Goal: Task Accomplishment & Management: Manage account settings

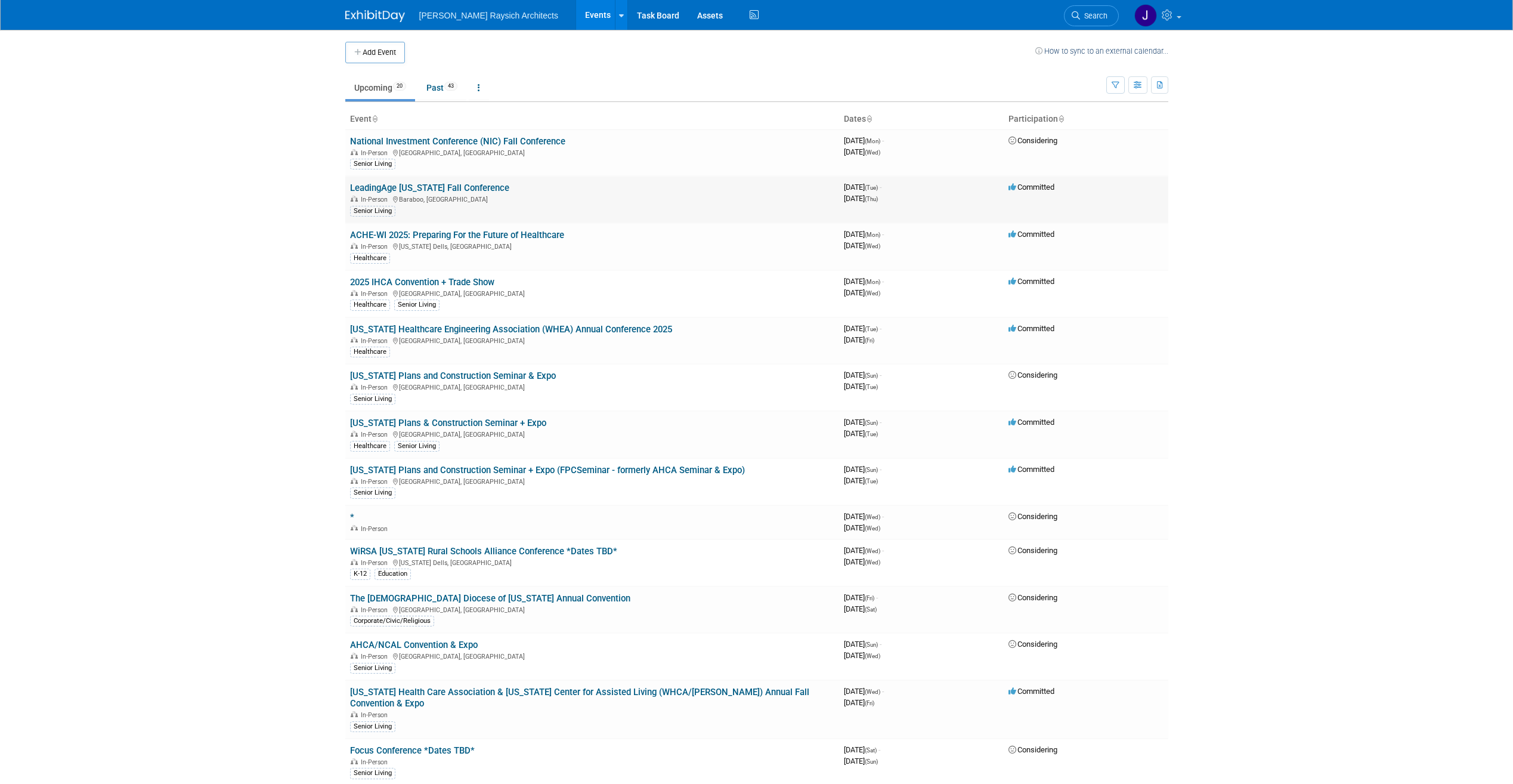
click at [455, 186] on link "LeadingAge [US_STATE] Fall Conference" at bounding box center [430, 188] width 159 height 10
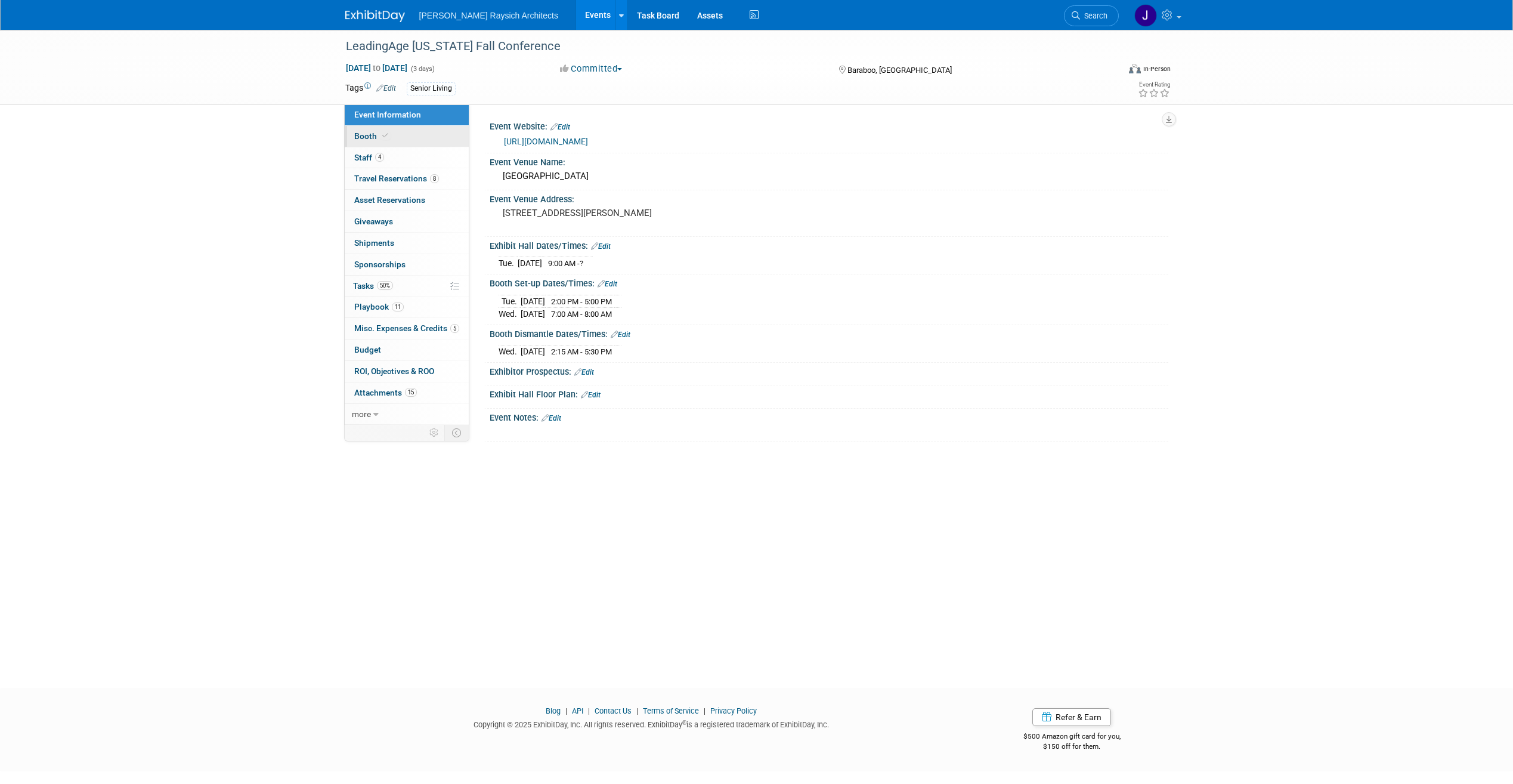
click at [406, 145] on link "Booth" at bounding box center [406, 136] width 124 height 21
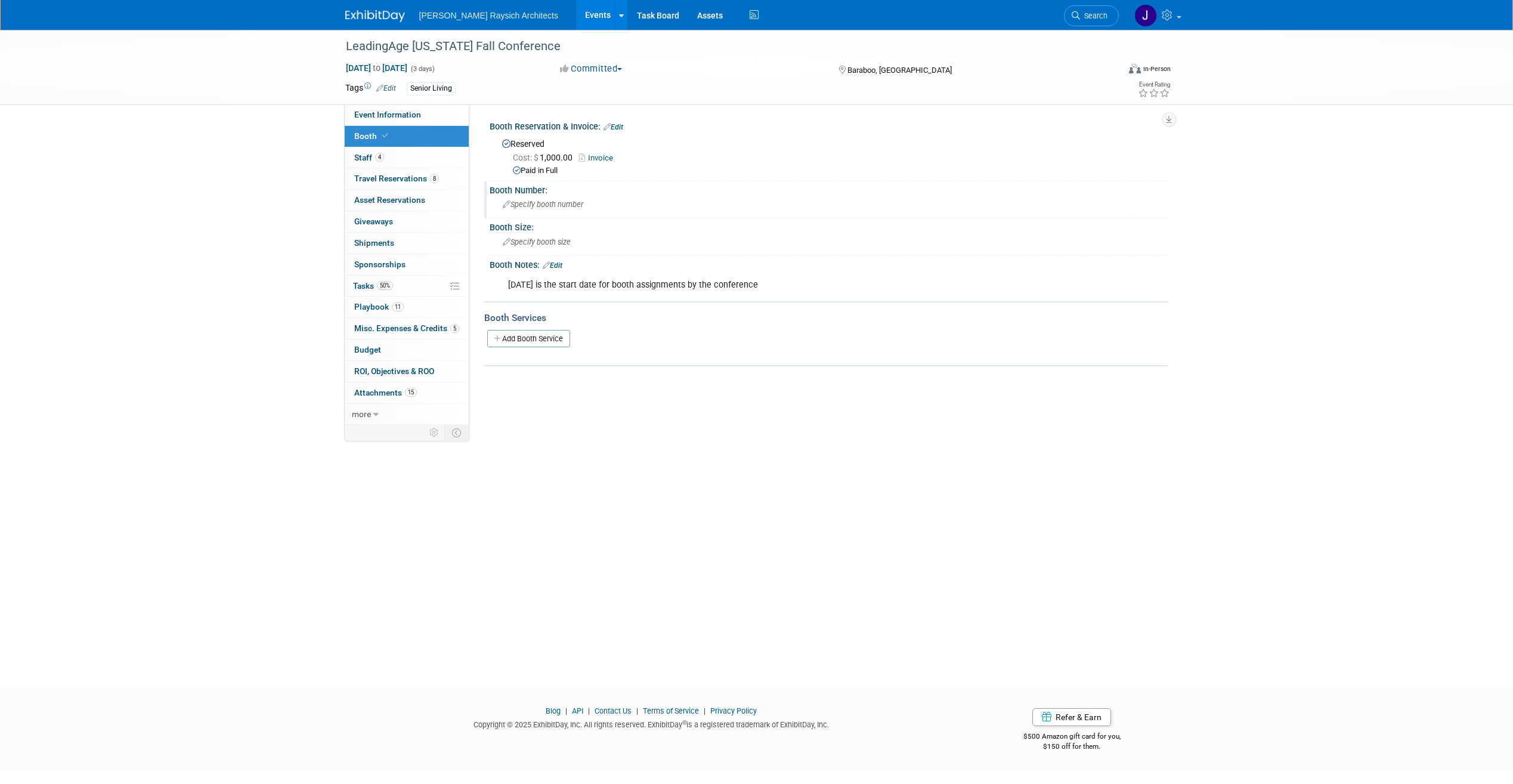
click at [559, 206] on span "Specify booth number" at bounding box center [542, 204] width 81 height 9
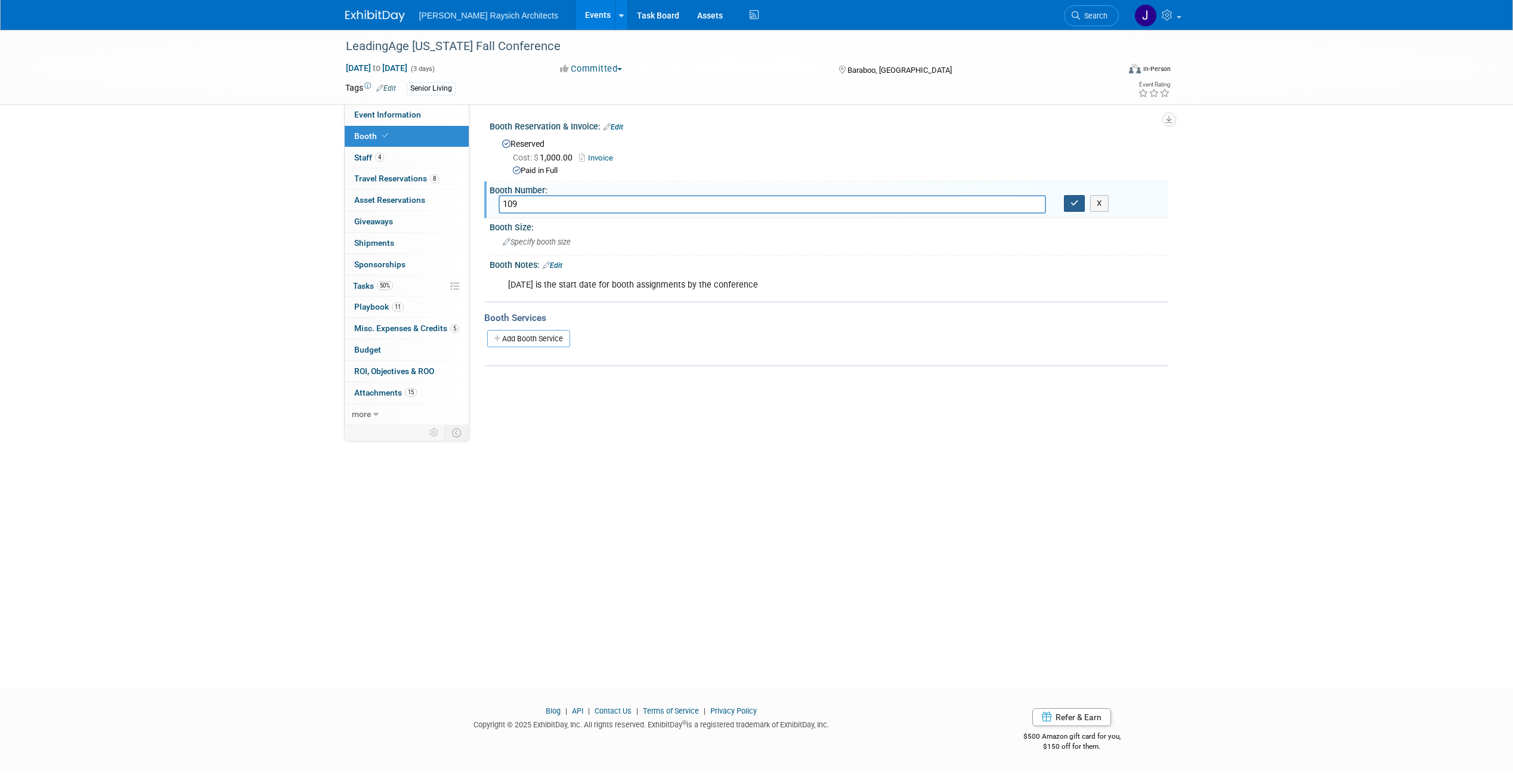
type input "109"
click at [1068, 200] on button "button" at bounding box center [1075, 203] width 22 height 16
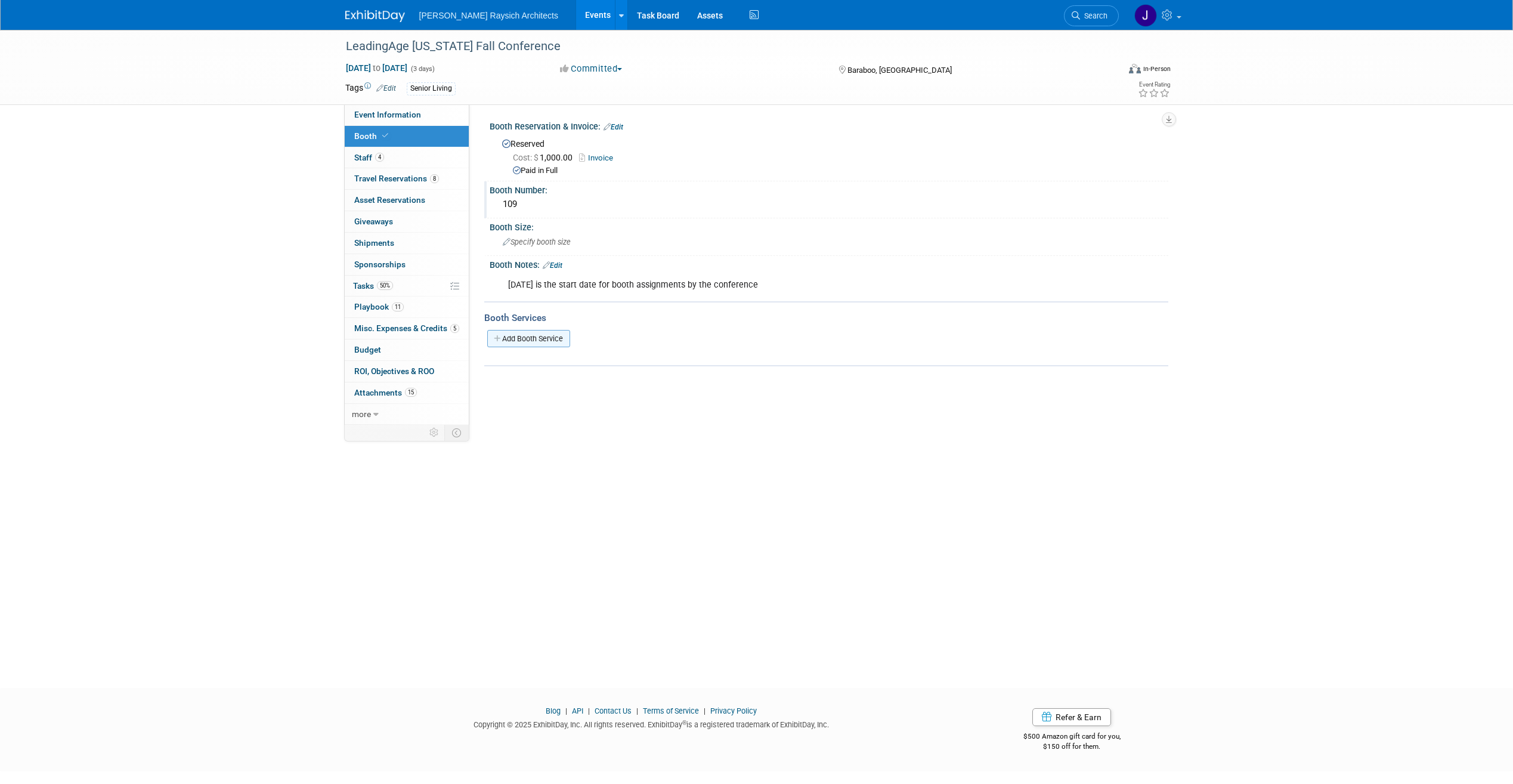
click at [544, 338] on link "Add Booth Service" at bounding box center [529, 339] width 83 height 17
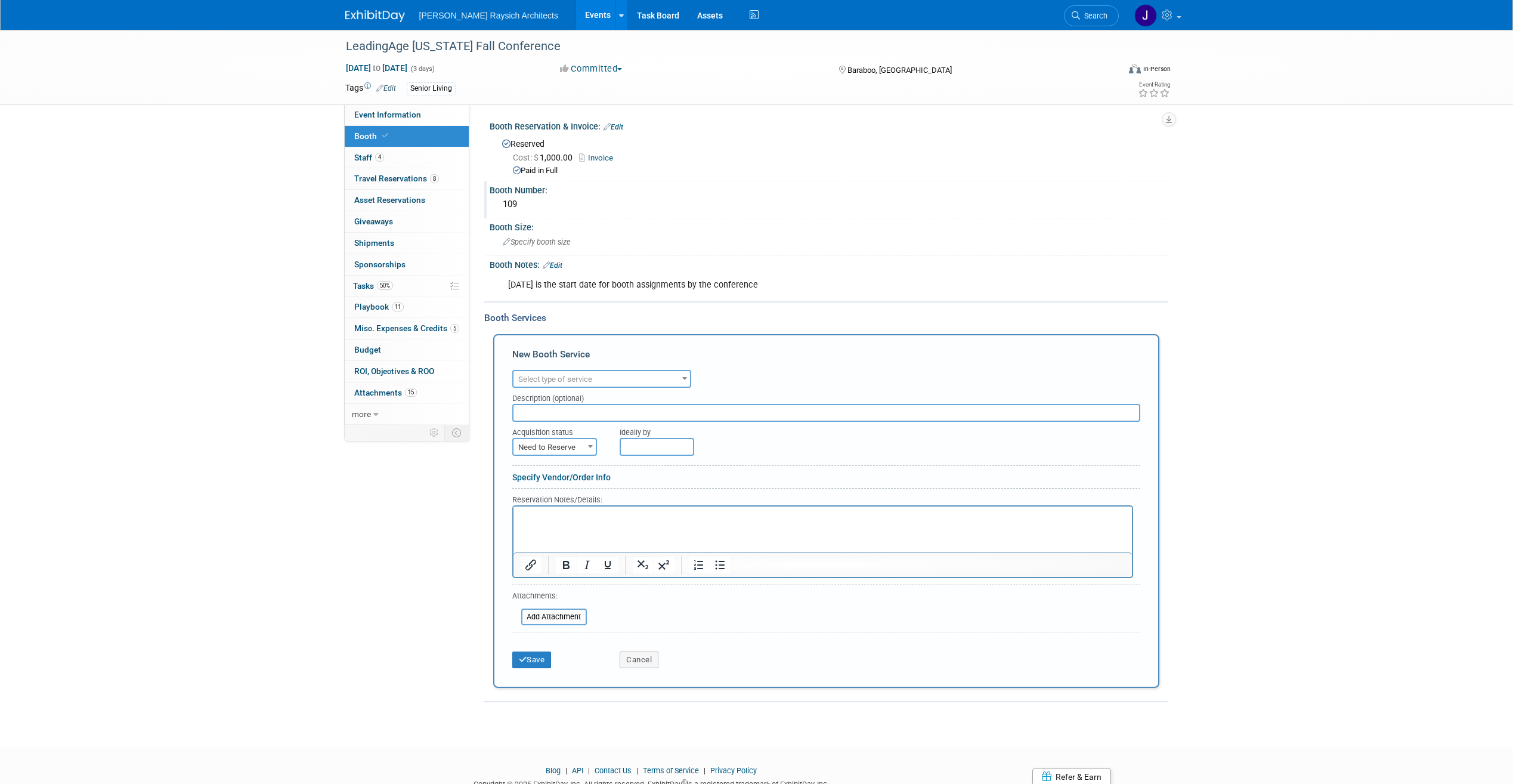
click at [593, 377] on span "Select type of service" at bounding box center [555, 379] width 74 height 9
select select "8"
click at [610, 408] on input "text" at bounding box center [826, 412] width 628 height 18
click at [588, 445] on b at bounding box center [591, 446] width 5 height 3
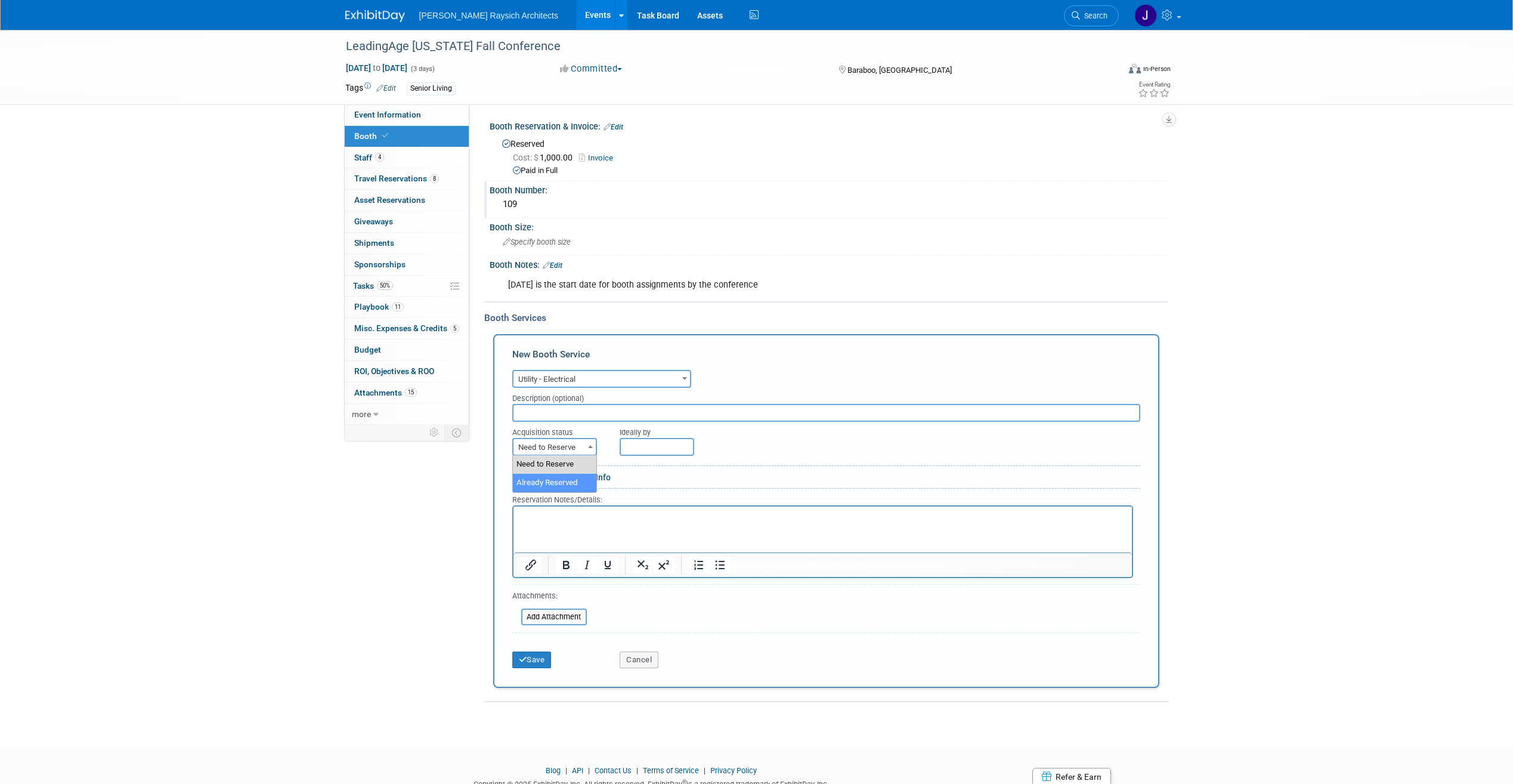
select select "2"
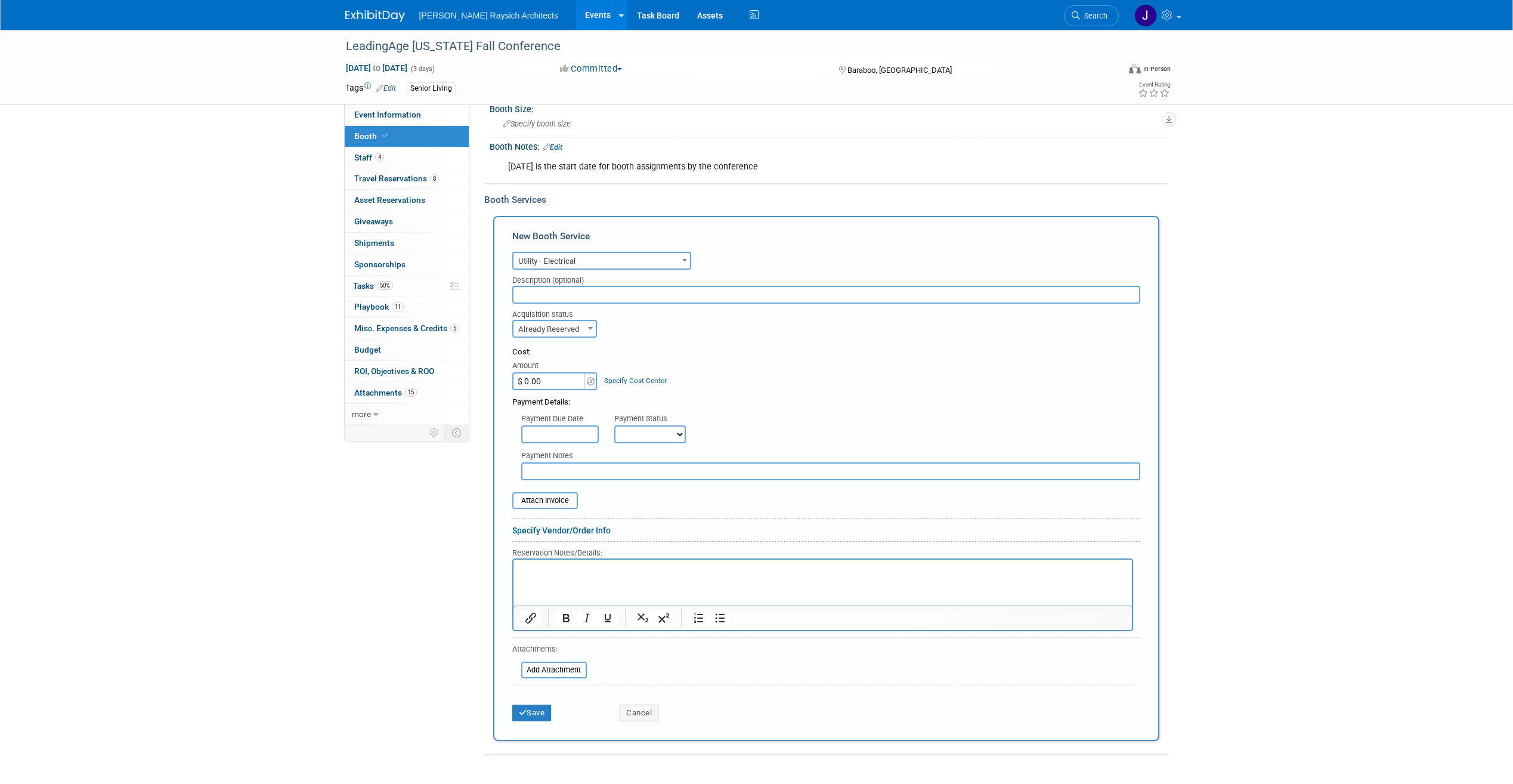
scroll to position [120, 0]
click at [541, 382] on input "$ 0.00" at bounding box center [549, 379] width 75 height 18
type input "$ 203.69"
click at [638, 431] on select "Not Paid Yet Partially Paid Paid in Full" at bounding box center [650, 432] width 72 height 18
select select "1"
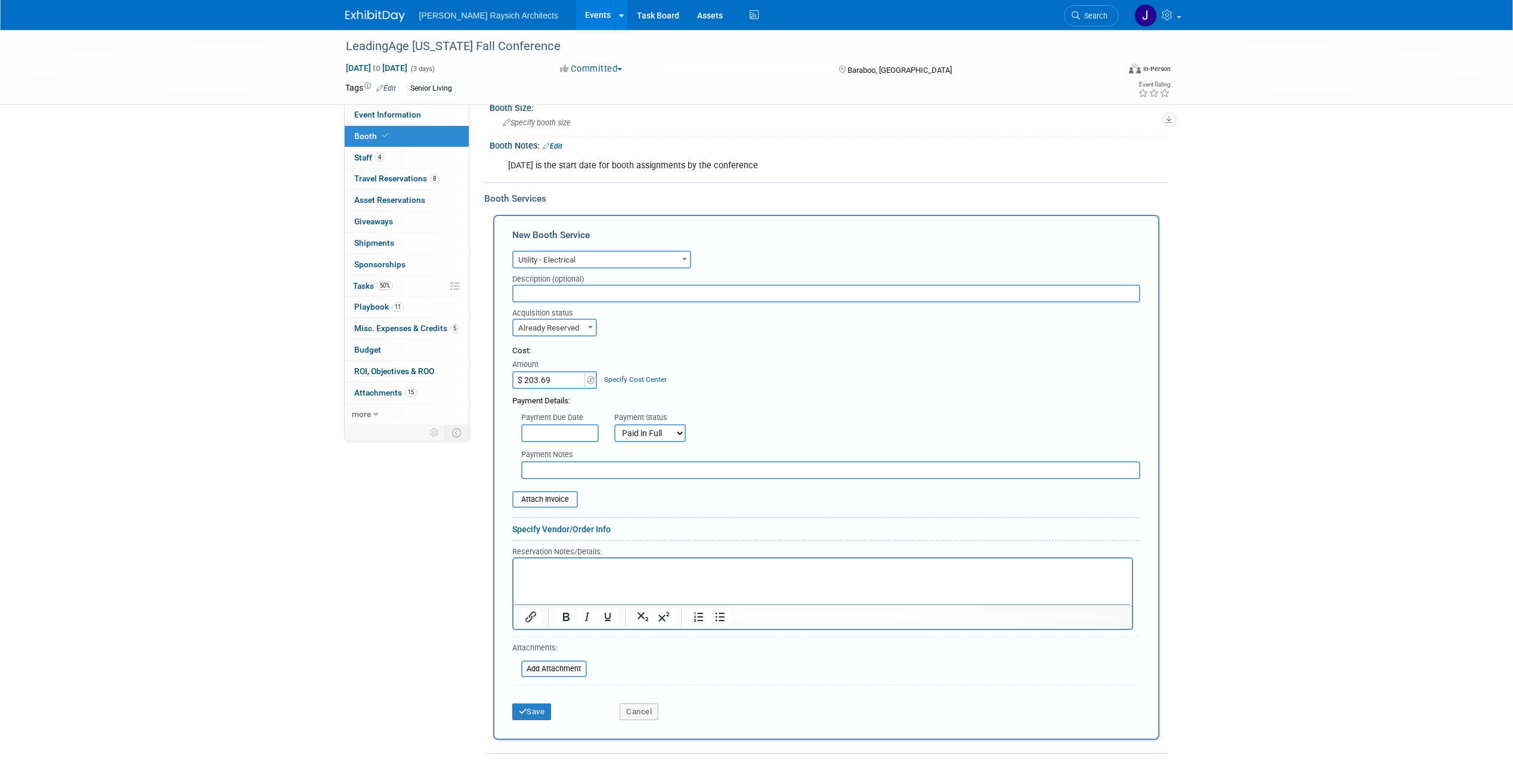
click at [614, 424] on select "Not Paid Yet Partially Paid Paid in Full" at bounding box center [650, 432] width 72 height 18
click at [562, 496] on input "file" at bounding box center [506, 499] width 142 height 15
click at [537, 721] on button "Save" at bounding box center [531, 718] width 39 height 16
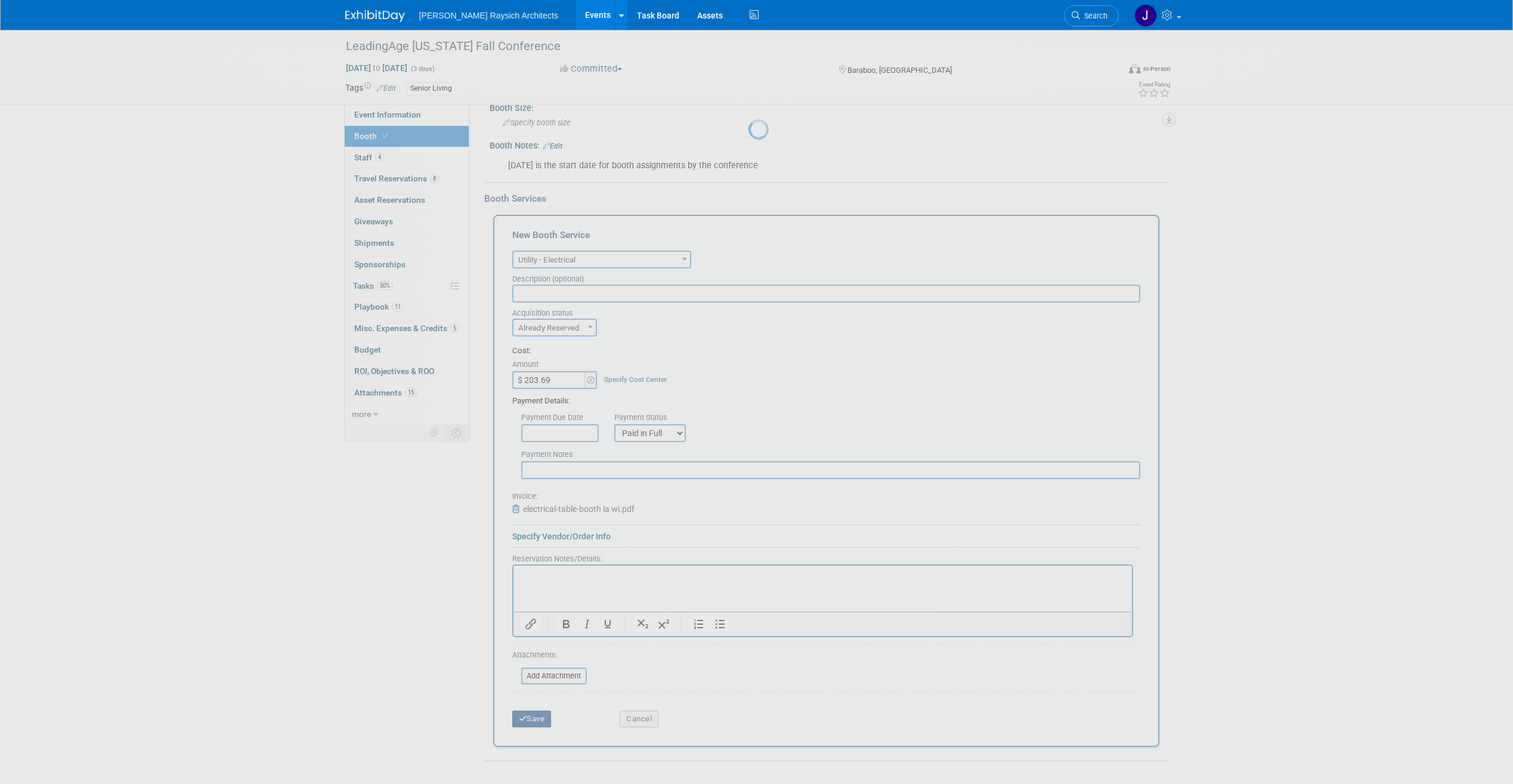
scroll to position [0, 0]
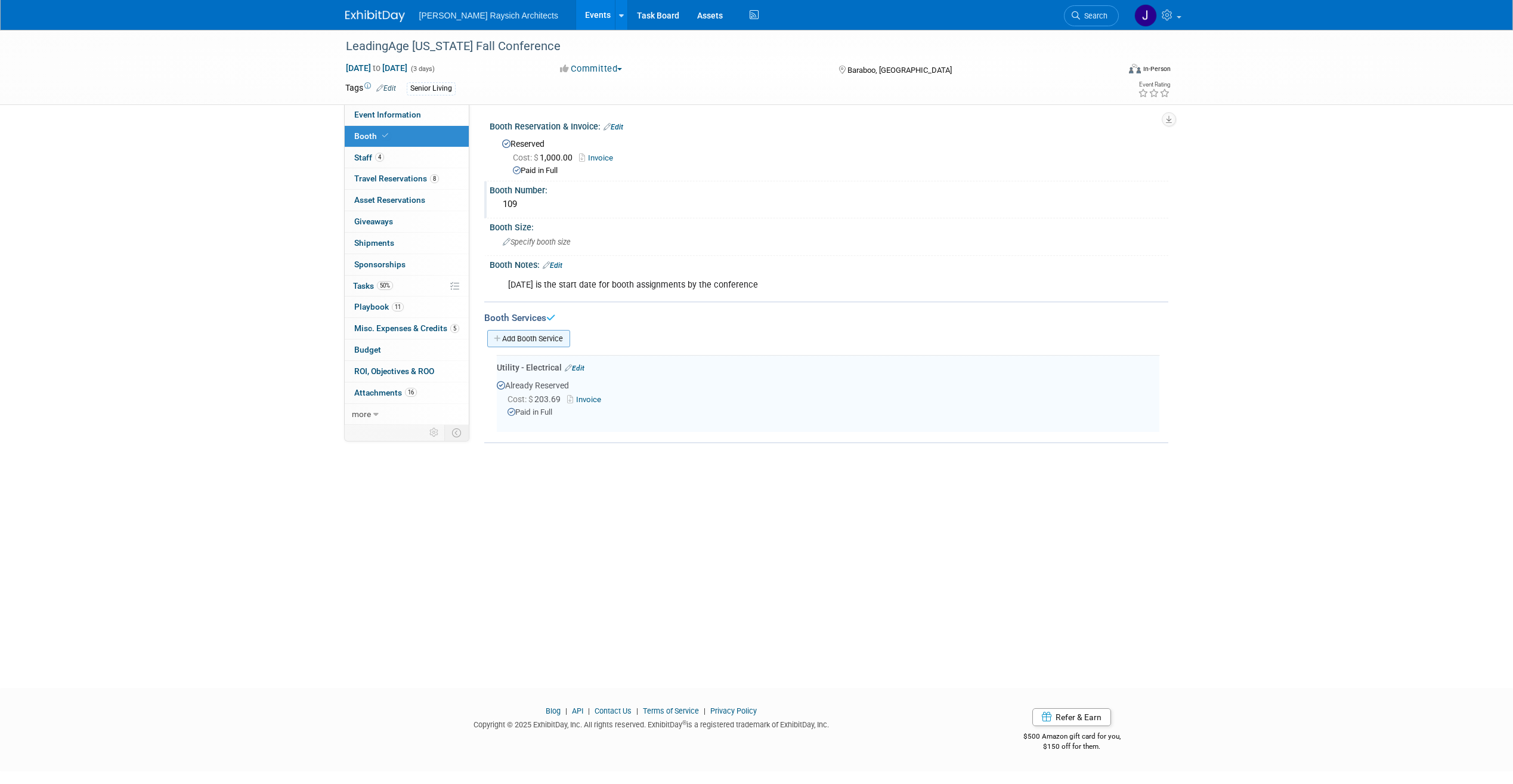
click at [536, 336] on link "Add Booth Service" at bounding box center [529, 339] width 83 height 17
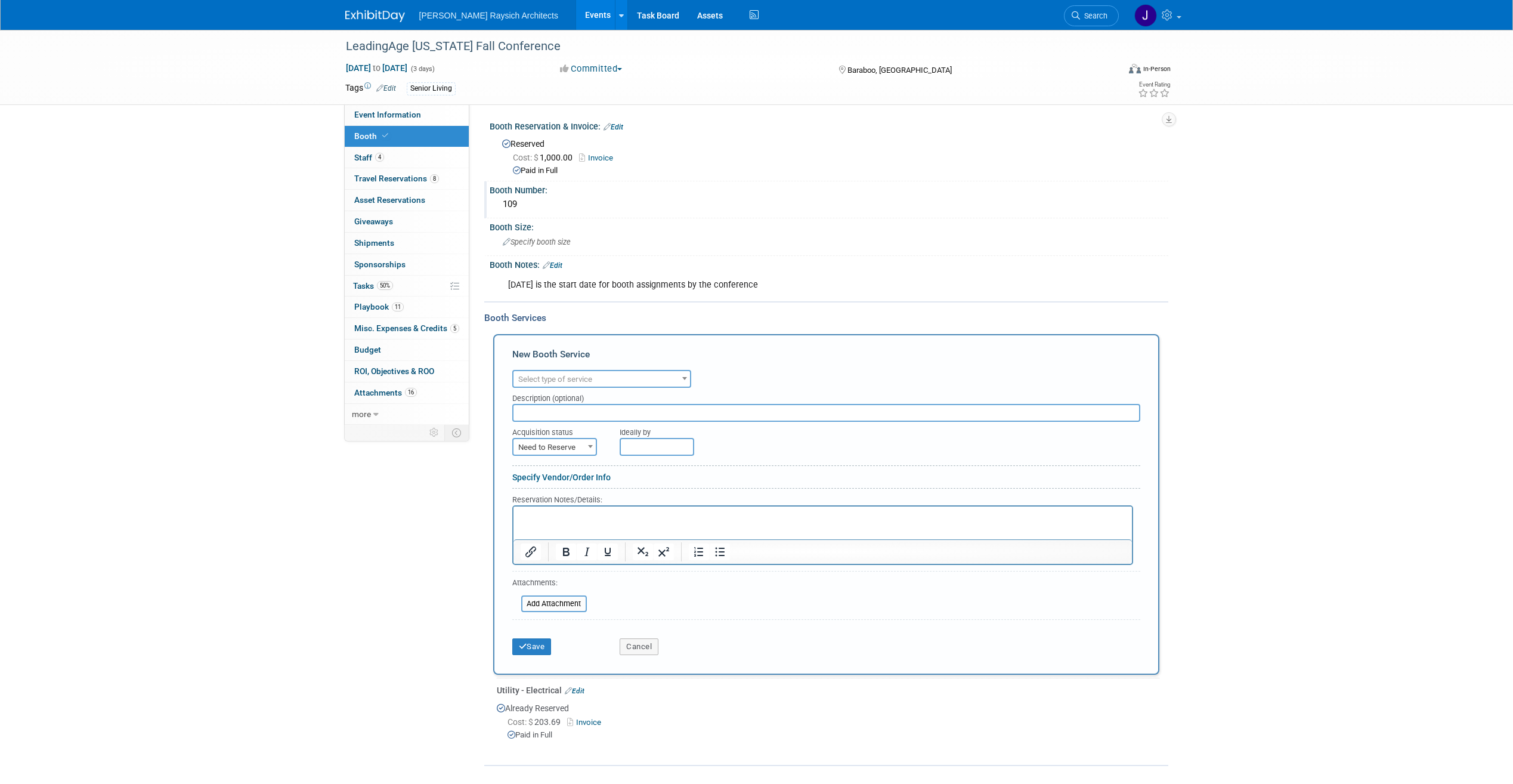
click at [584, 379] on span "Select type of service" at bounding box center [555, 379] width 74 height 9
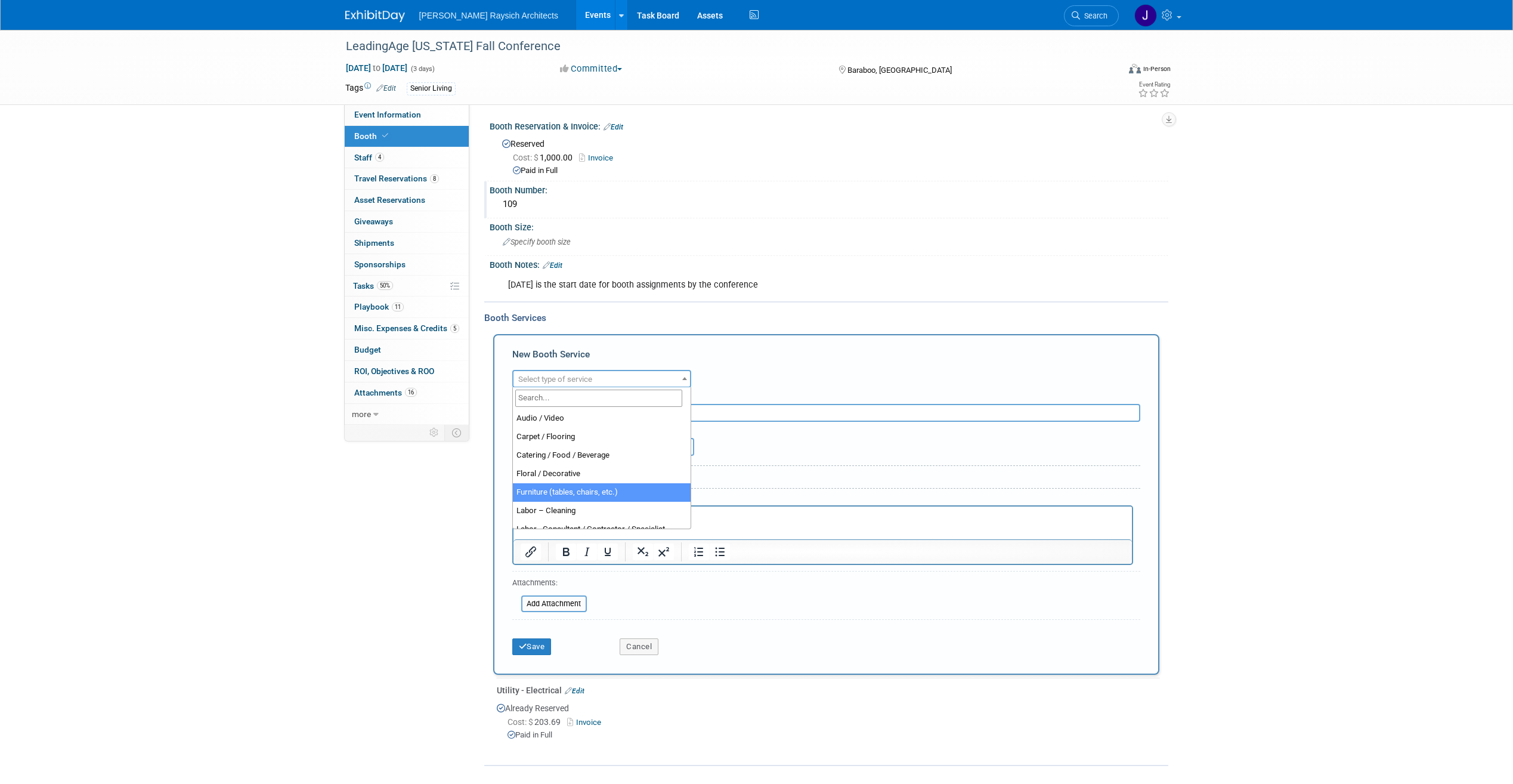
select select "6"
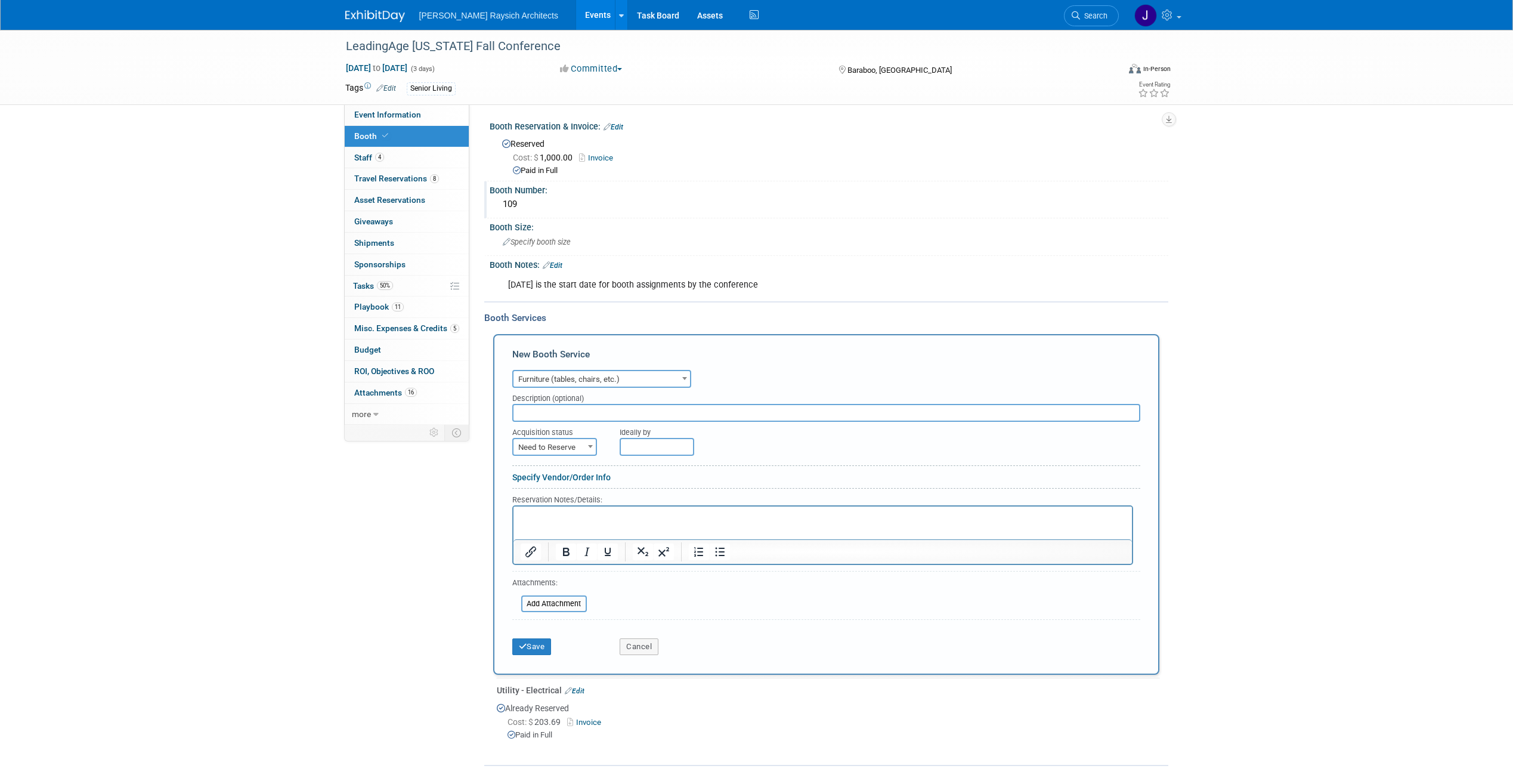
click at [574, 411] on input "text" at bounding box center [826, 412] width 628 height 18
drag, startPoint x: 579, startPoint y: 409, endPoint x: 470, endPoint y: 400, distance: 109.4
click at [480, 411] on div "Event Website: Edit [URL][DOMAIN_NAME] Event Venue Name: [GEOGRAPHIC_DATA] Even…" at bounding box center [819, 264] width 699 height 321
type input "2"
type input "30" Round Cocktail Table"
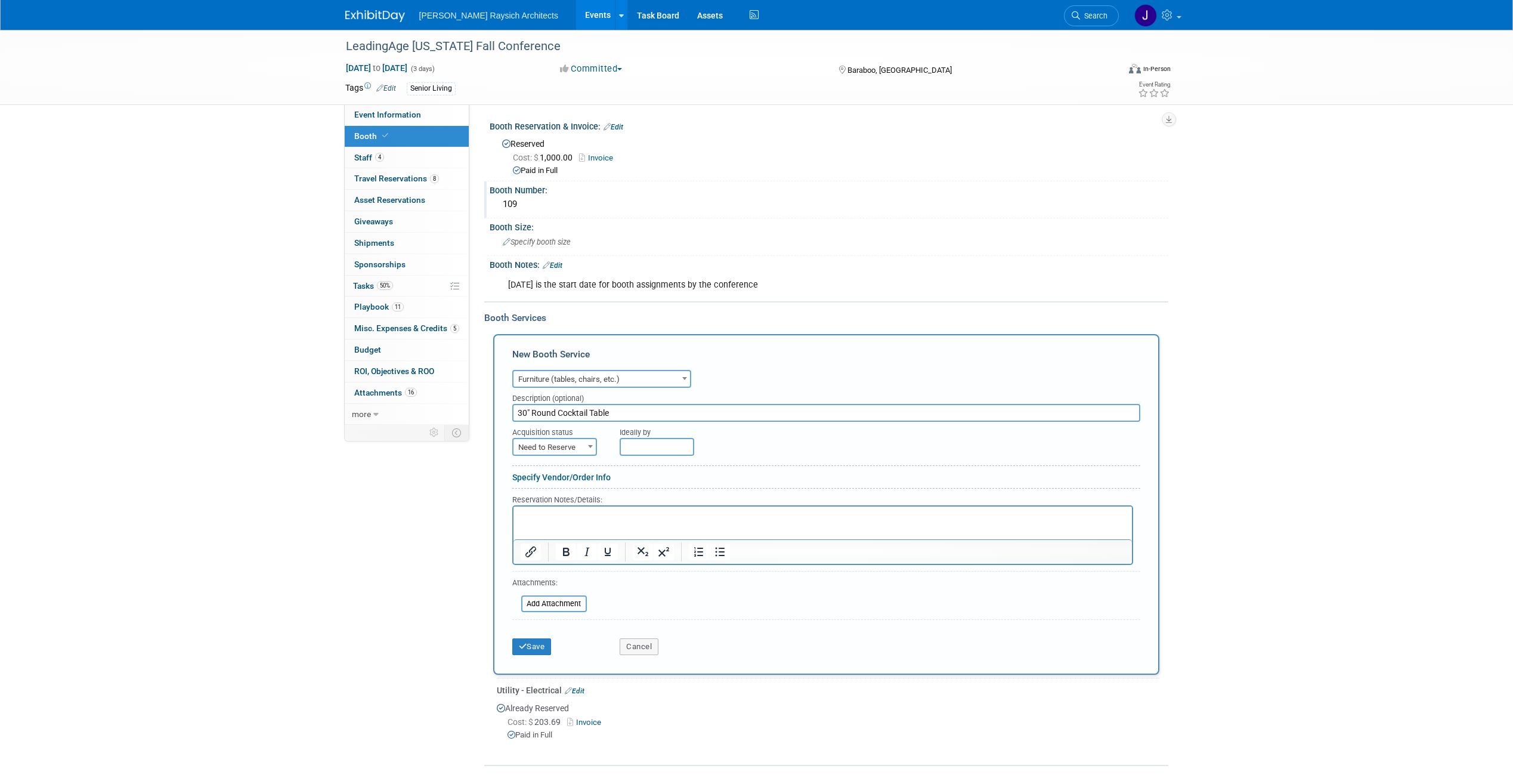
click at [570, 449] on span "Need to Reserve" at bounding box center [555, 447] width 82 height 16
select select "2"
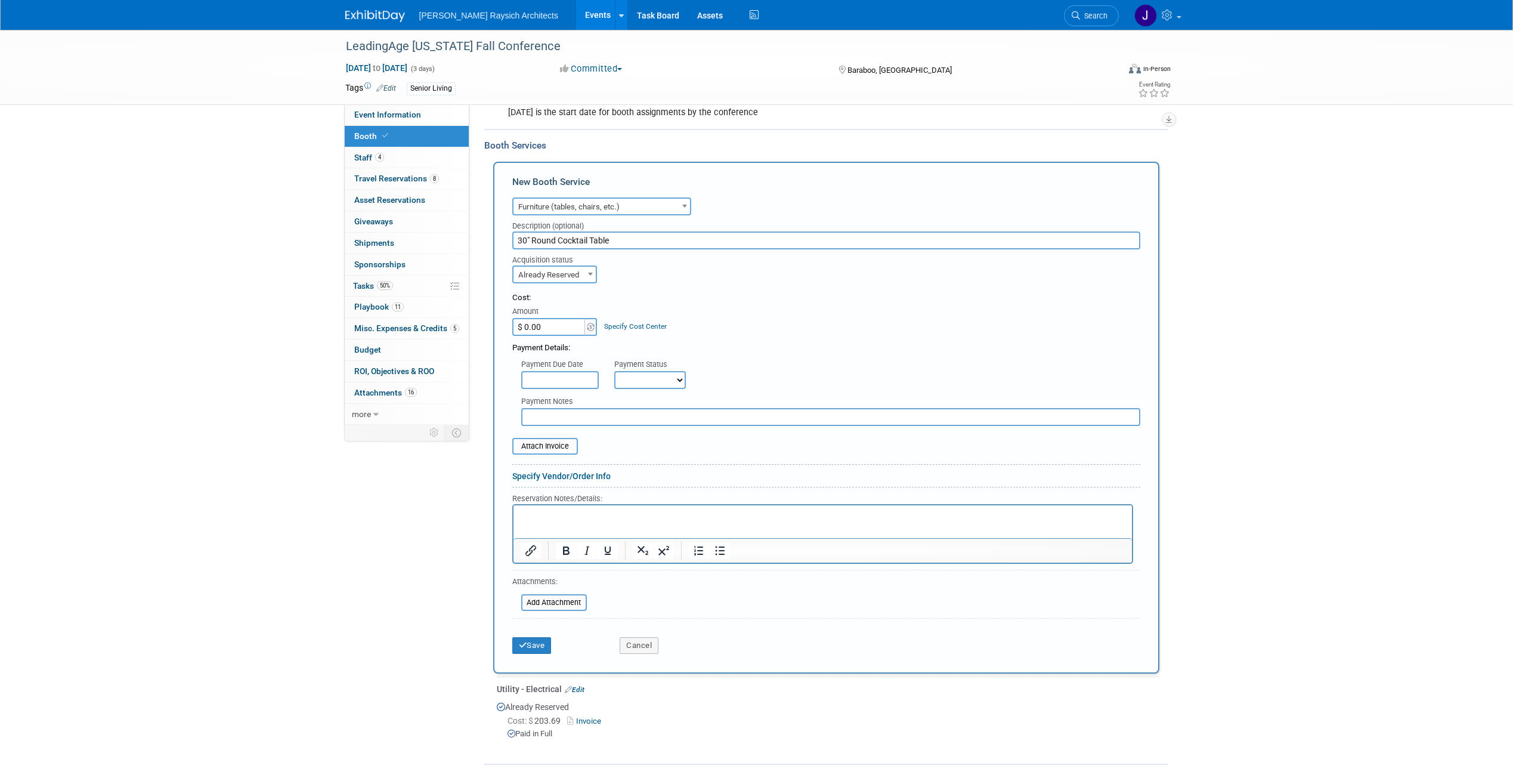
scroll to position [179, 0]
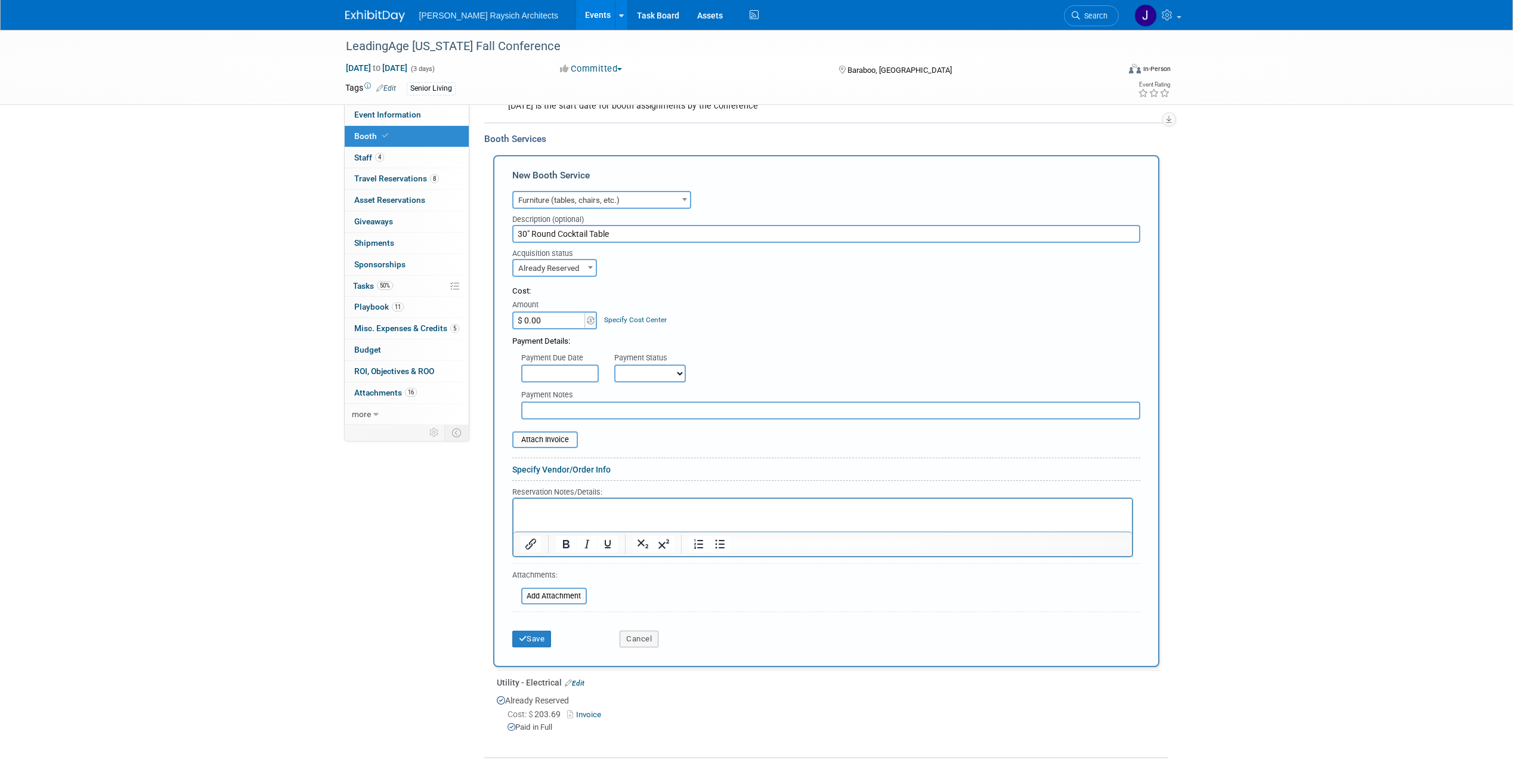
click at [554, 332] on div "Payment Details:" at bounding box center [826, 338] width 628 height 18
click at [552, 325] on input "$ 0.00" at bounding box center [549, 320] width 75 height 18
type input "$ 290.88"
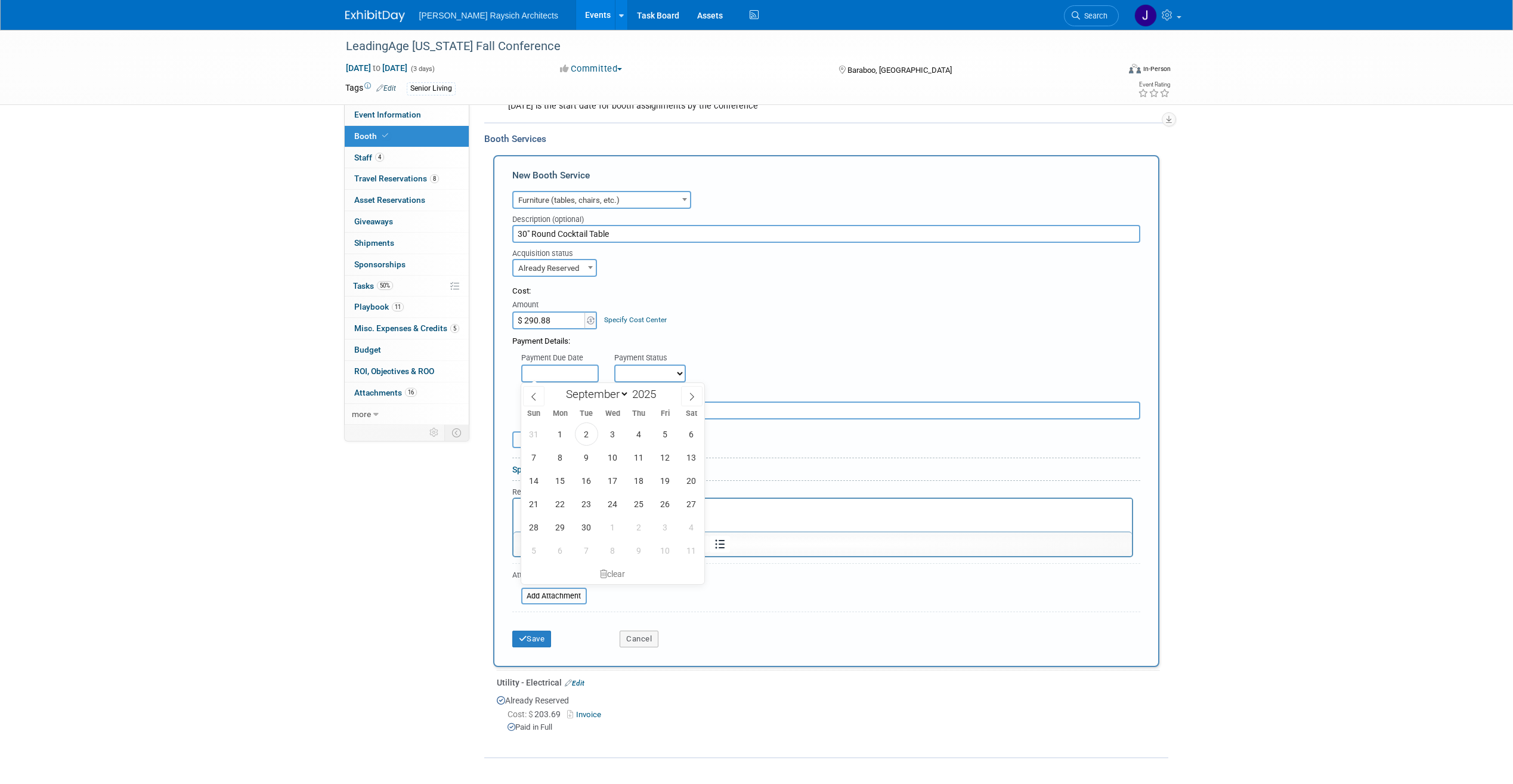
click at [559, 373] on input "text" at bounding box center [560, 373] width 77 height 18
click at [593, 368] on input "text" at bounding box center [560, 373] width 77 height 18
click at [633, 337] on div "Payment Details:" at bounding box center [826, 338] width 628 height 18
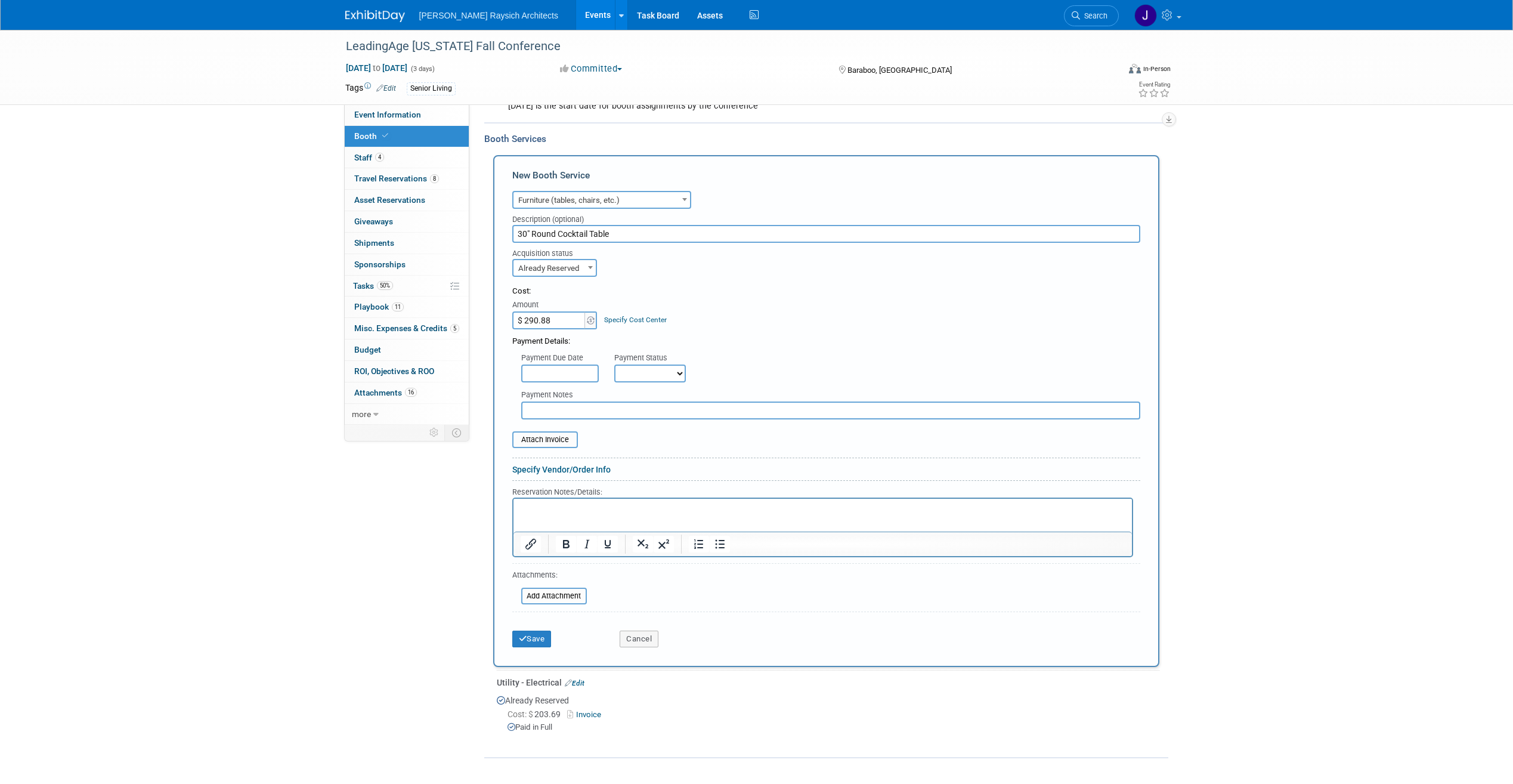
click at [651, 369] on select "Not Paid Yet Partially Paid Paid in Full" at bounding box center [650, 373] width 72 height 18
select select "1"
click at [614, 365] on select "Not Paid Yet Partially Paid Paid in Full" at bounding box center [650, 373] width 72 height 18
click at [546, 442] on input "file" at bounding box center [506, 439] width 142 height 15
click at [539, 648] on button "Save" at bounding box center [531, 645] width 39 height 16
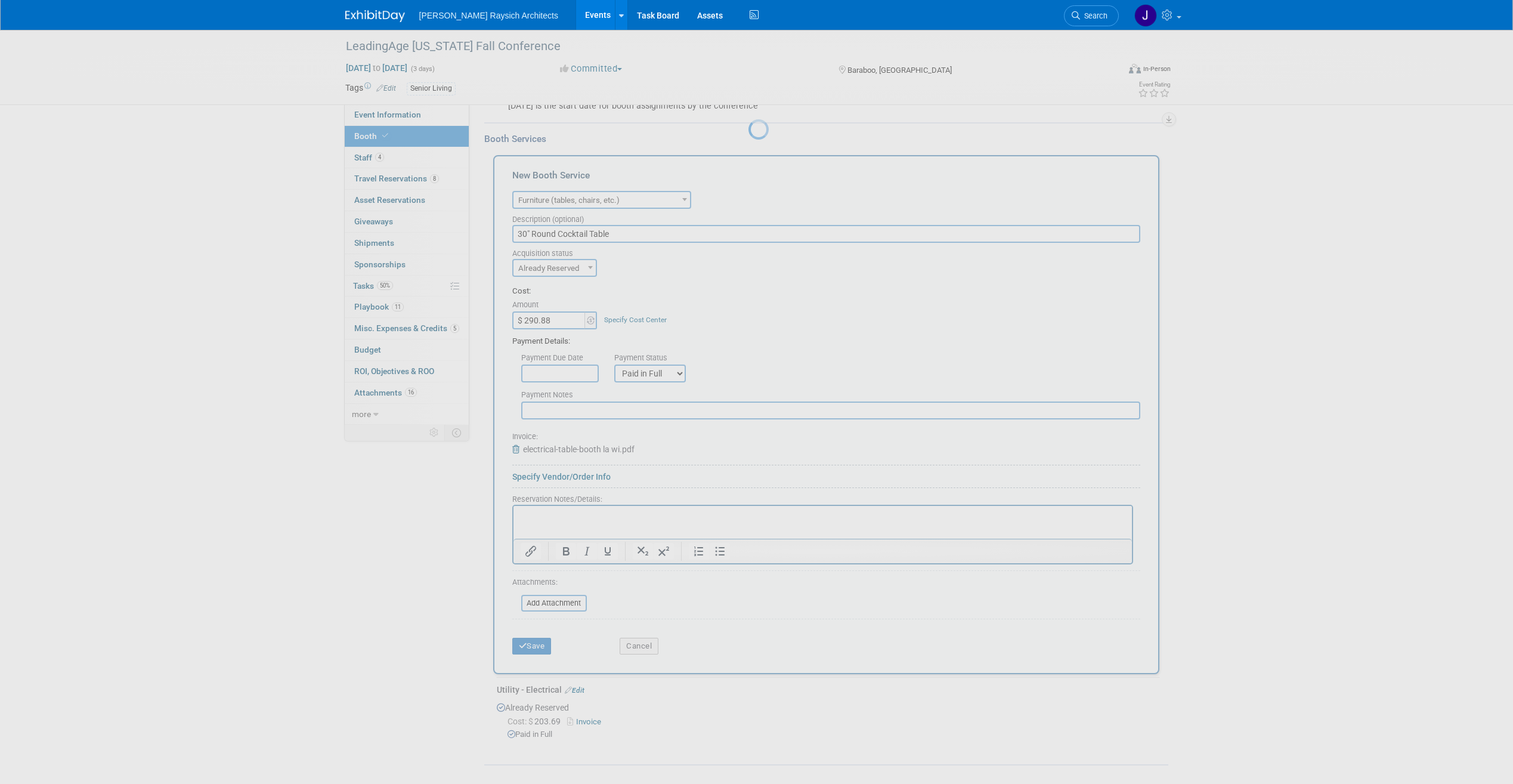
scroll to position [0, 0]
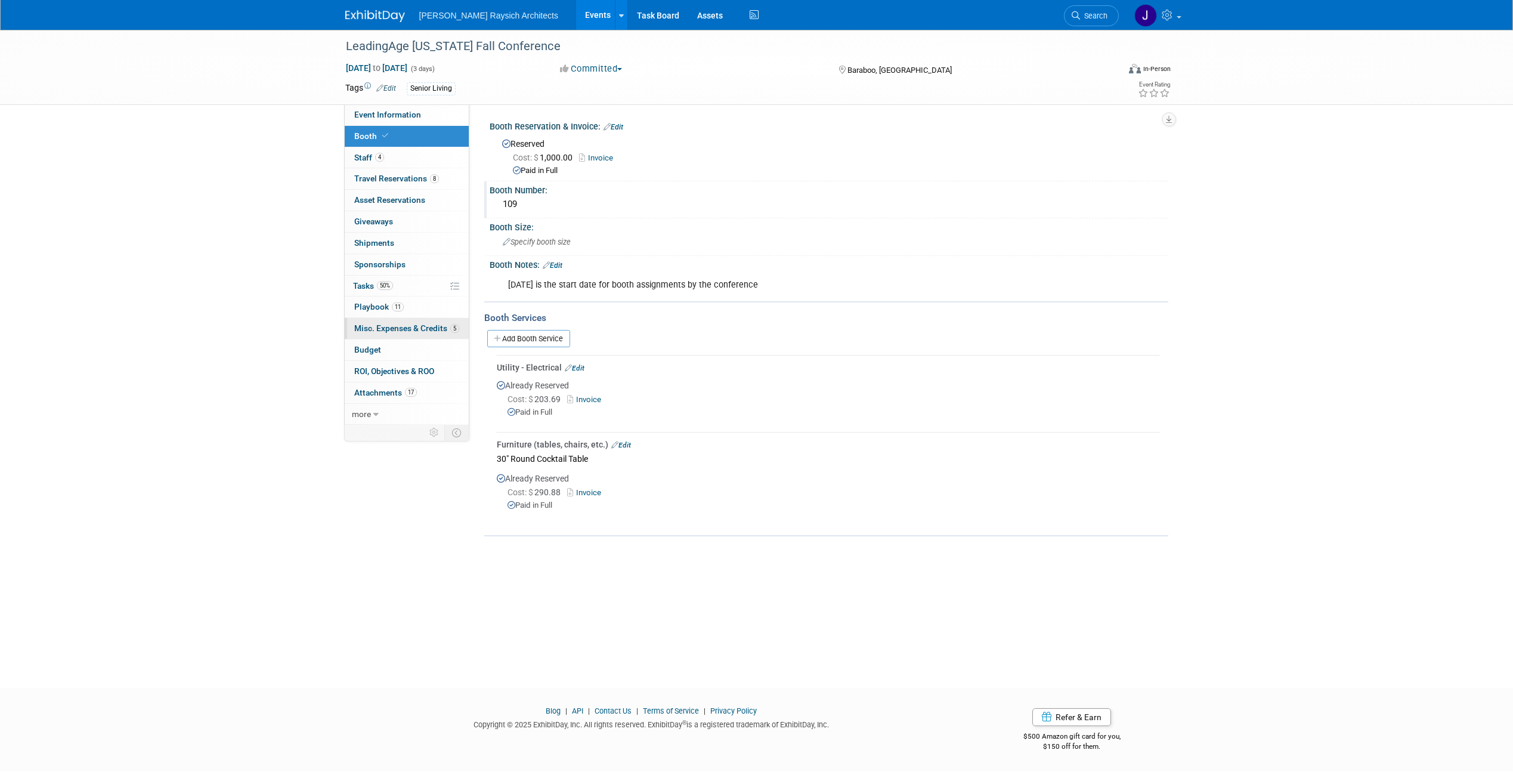
click at [401, 325] on span "Misc. Expenses & Credits 5" at bounding box center [406, 327] width 105 height 10
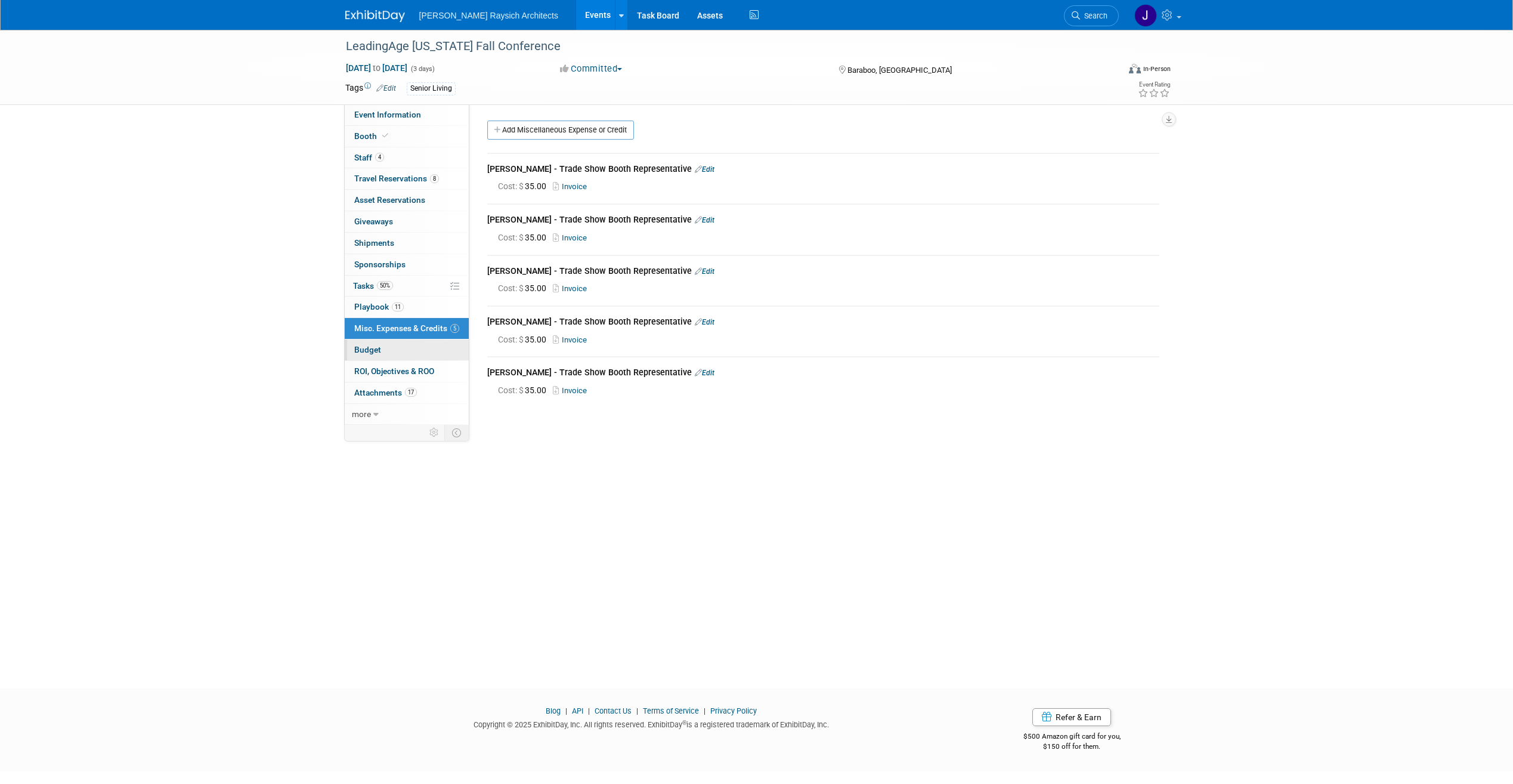
click at [387, 345] on link "Budget" at bounding box center [406, 350] width 124 height 21
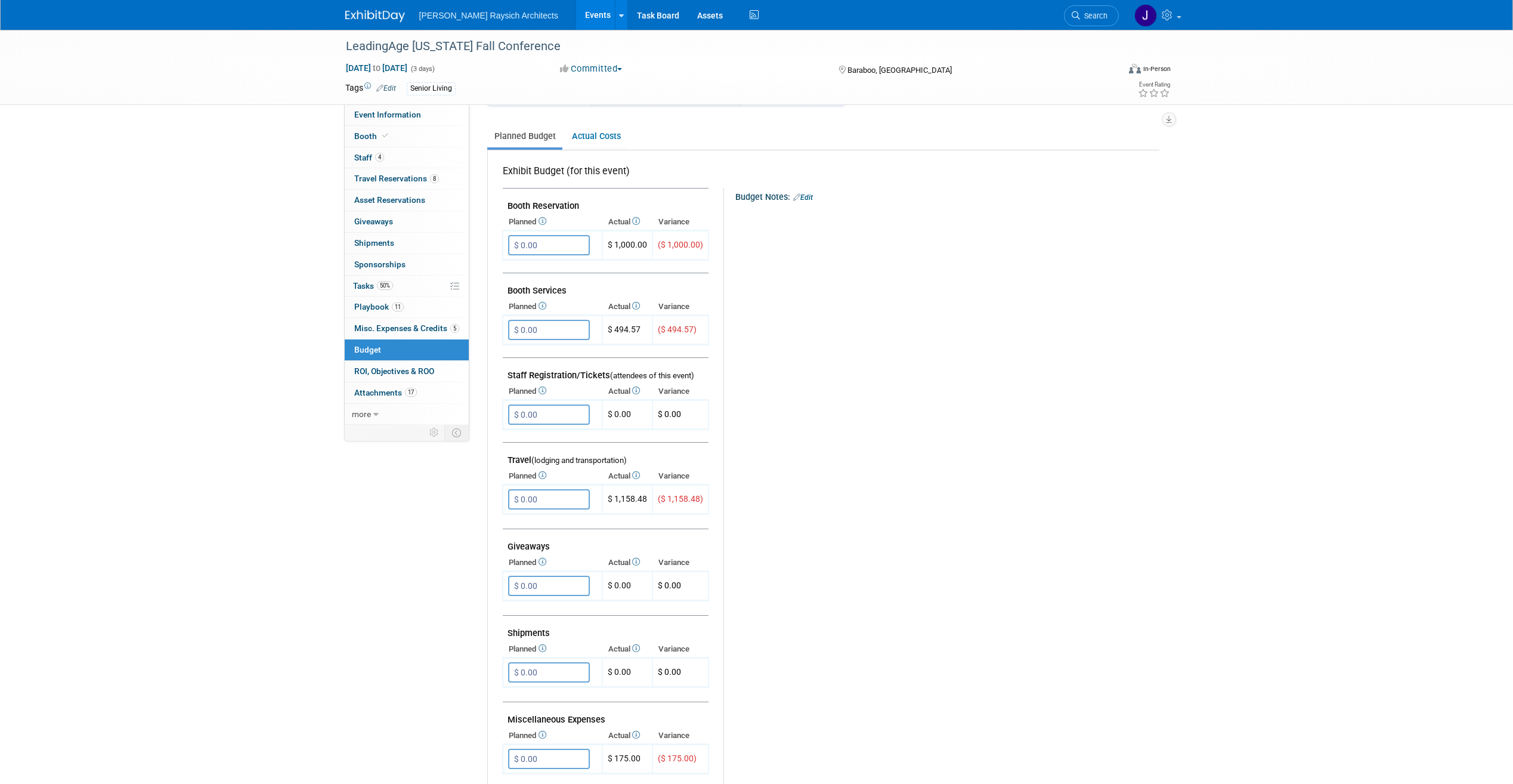
scroll to position [179, 0]
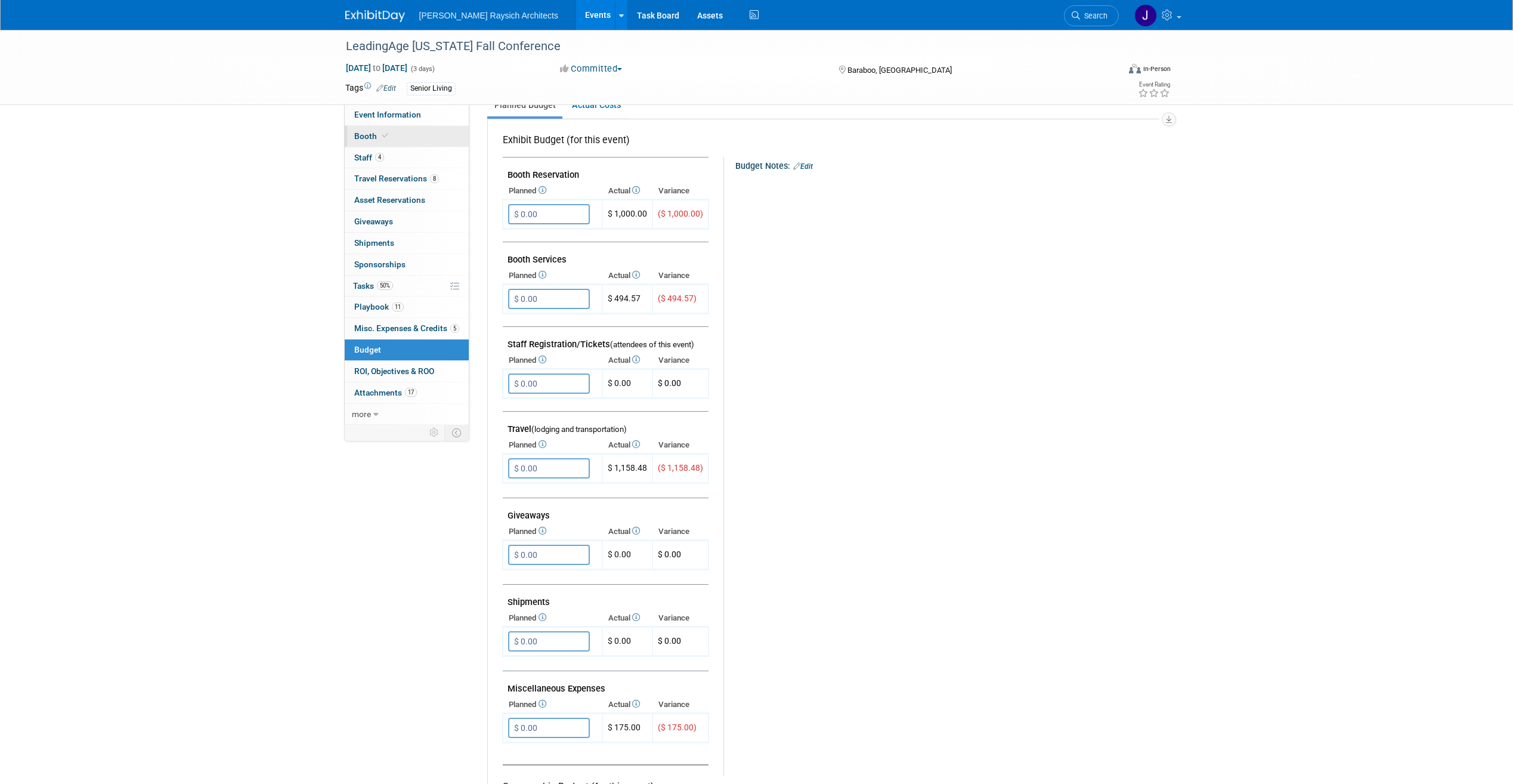
click at [395, 132] on link "Booth" at bounding box center [406, 136] width 124 height 21
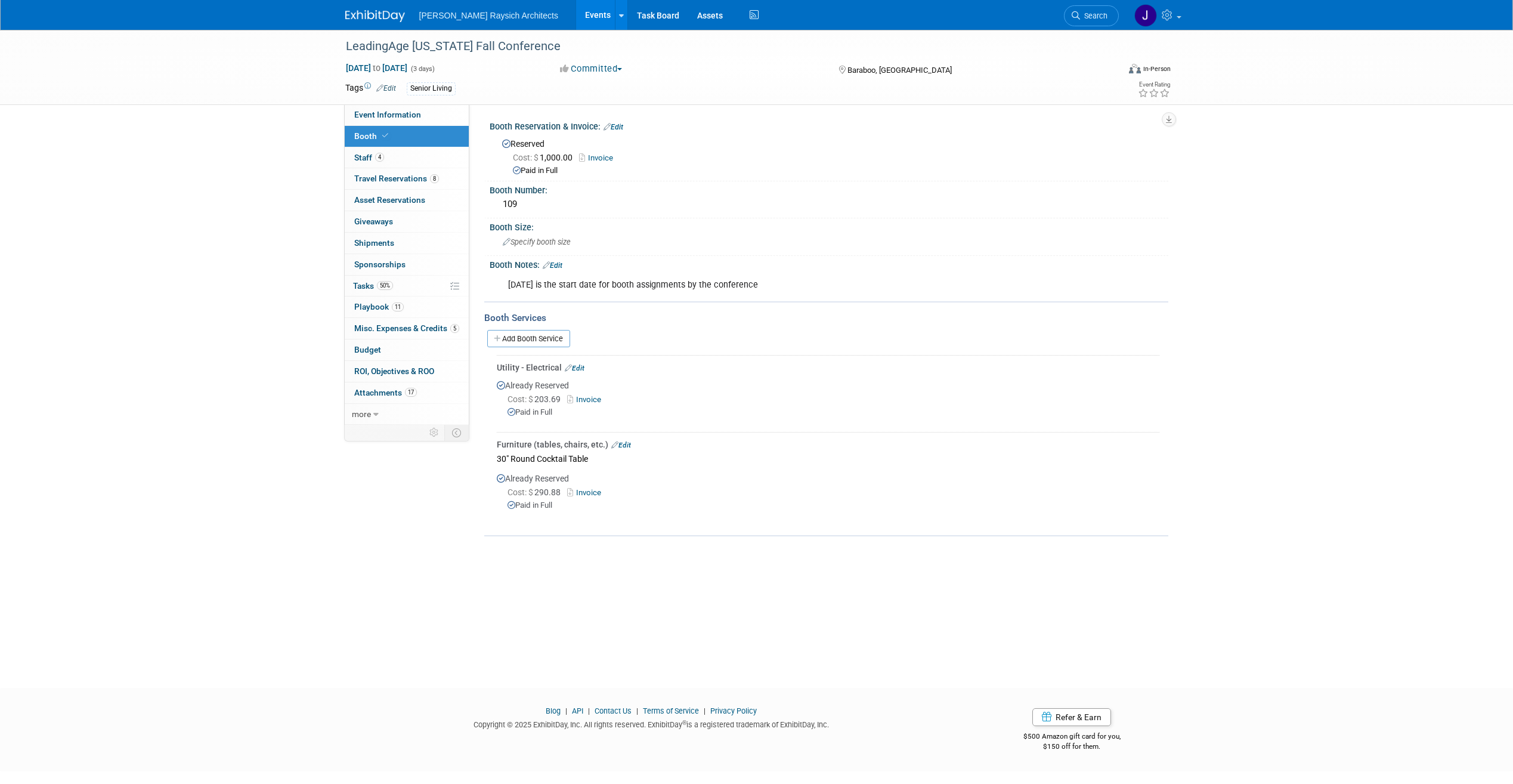
click at [575, 367] on link "Edit" at bounding box center [575, 368] width 20 height 9
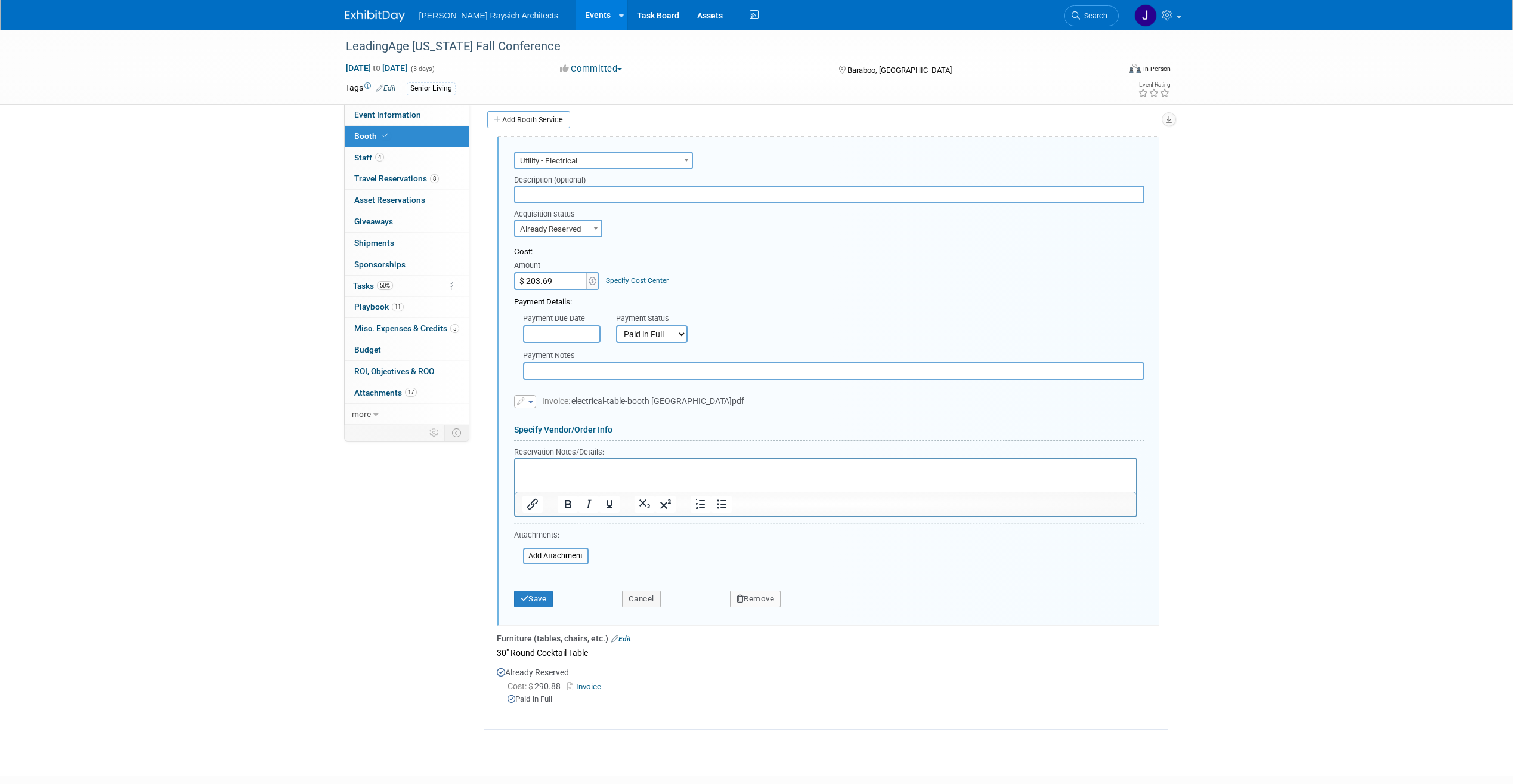
click at [547, 278] on input "$ 203.69" at bounding box center [551, 281] width 75 height 18
type input "$ 212.34"
click at [551, 597] on button "Save" at bounding box center [533, 598] width 39 height 16
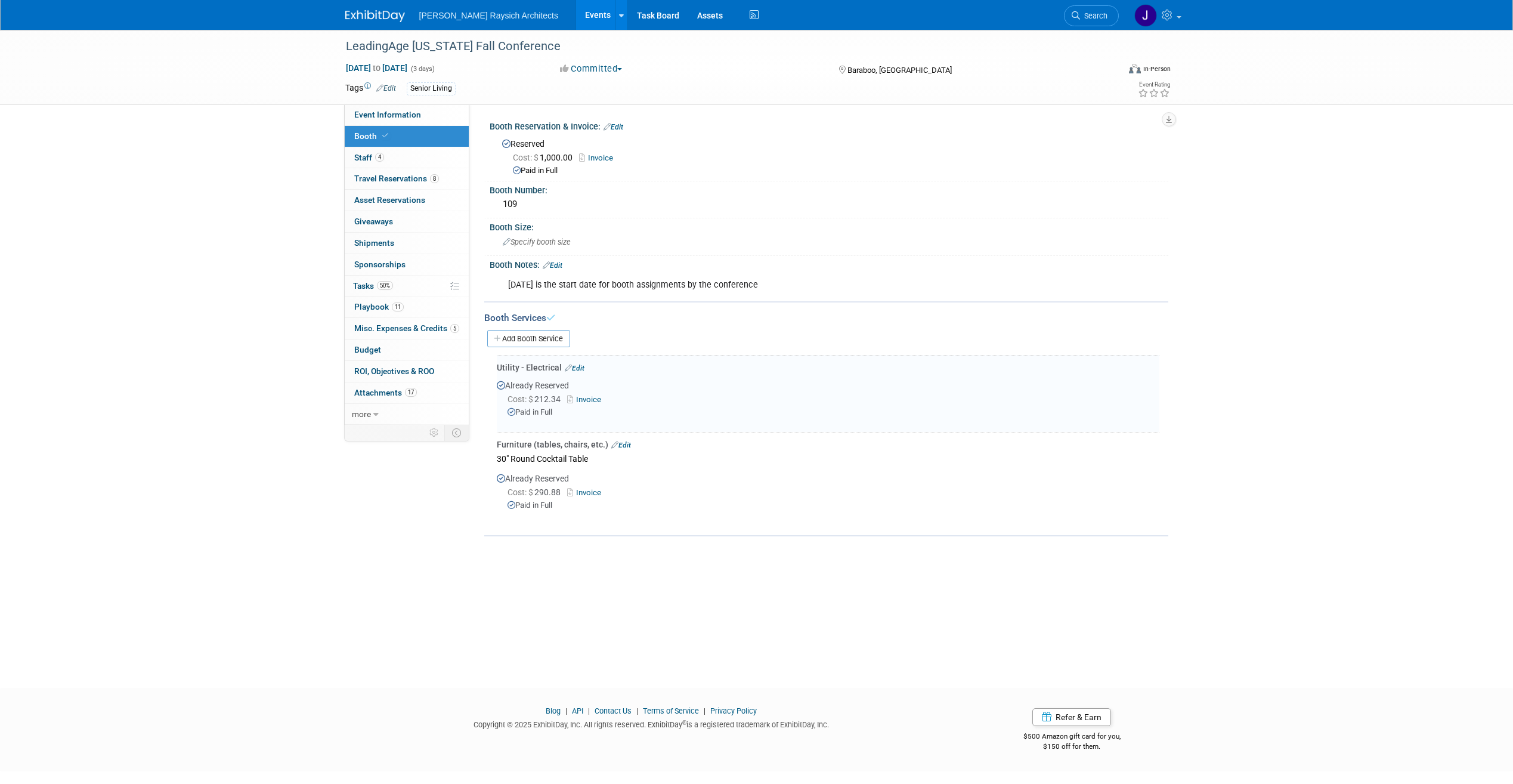
click at [629, 442] on link "Edit" at bounding box center [621, 445] width 20 height 9
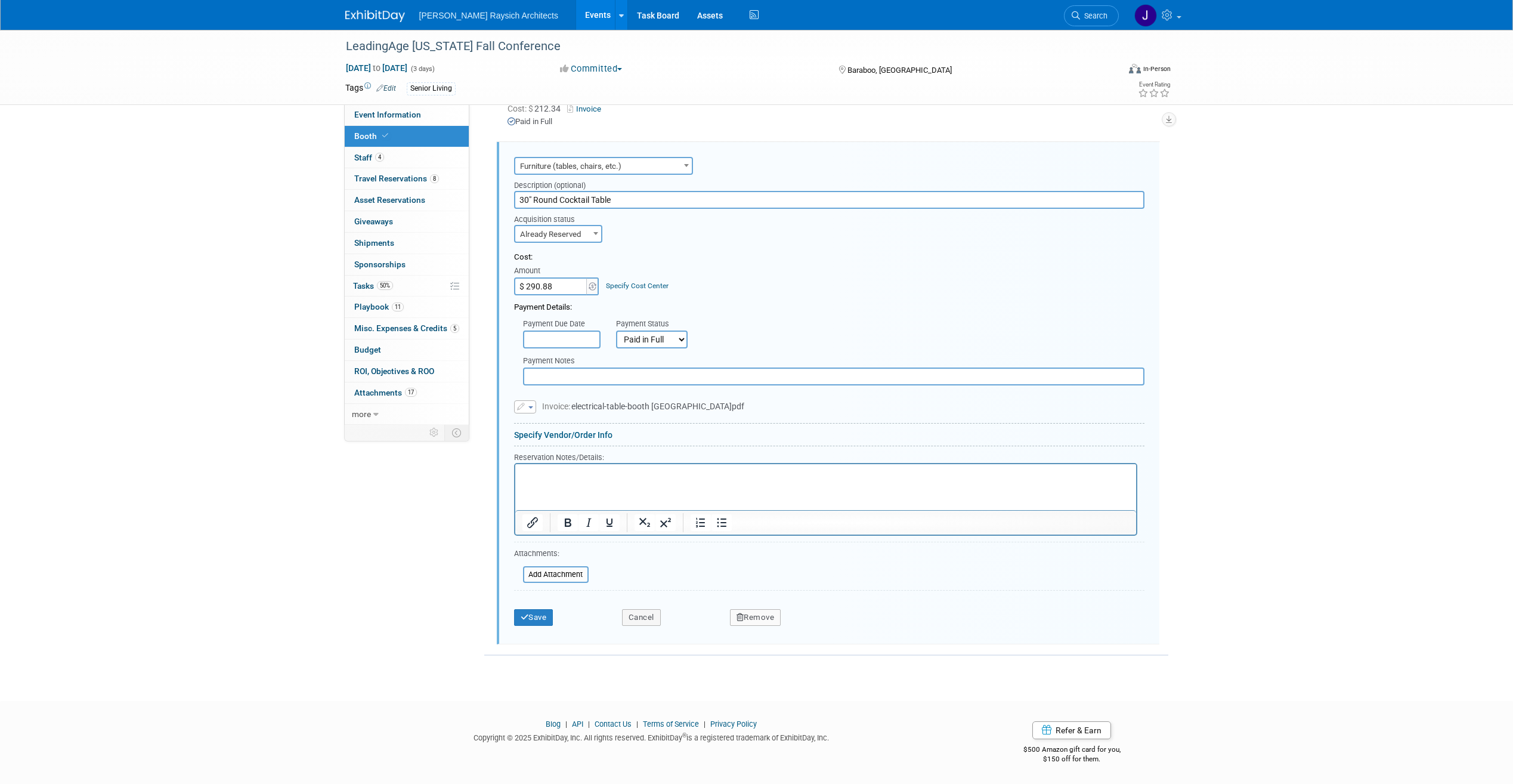
click at [560, 282] on input "$ 290.88" at bounding box center [551, 286] width 75 height 18
type input "$ 299.53"
click at [531, 613] on button "Save" at bounding box center [533, 617] width 39 height 16
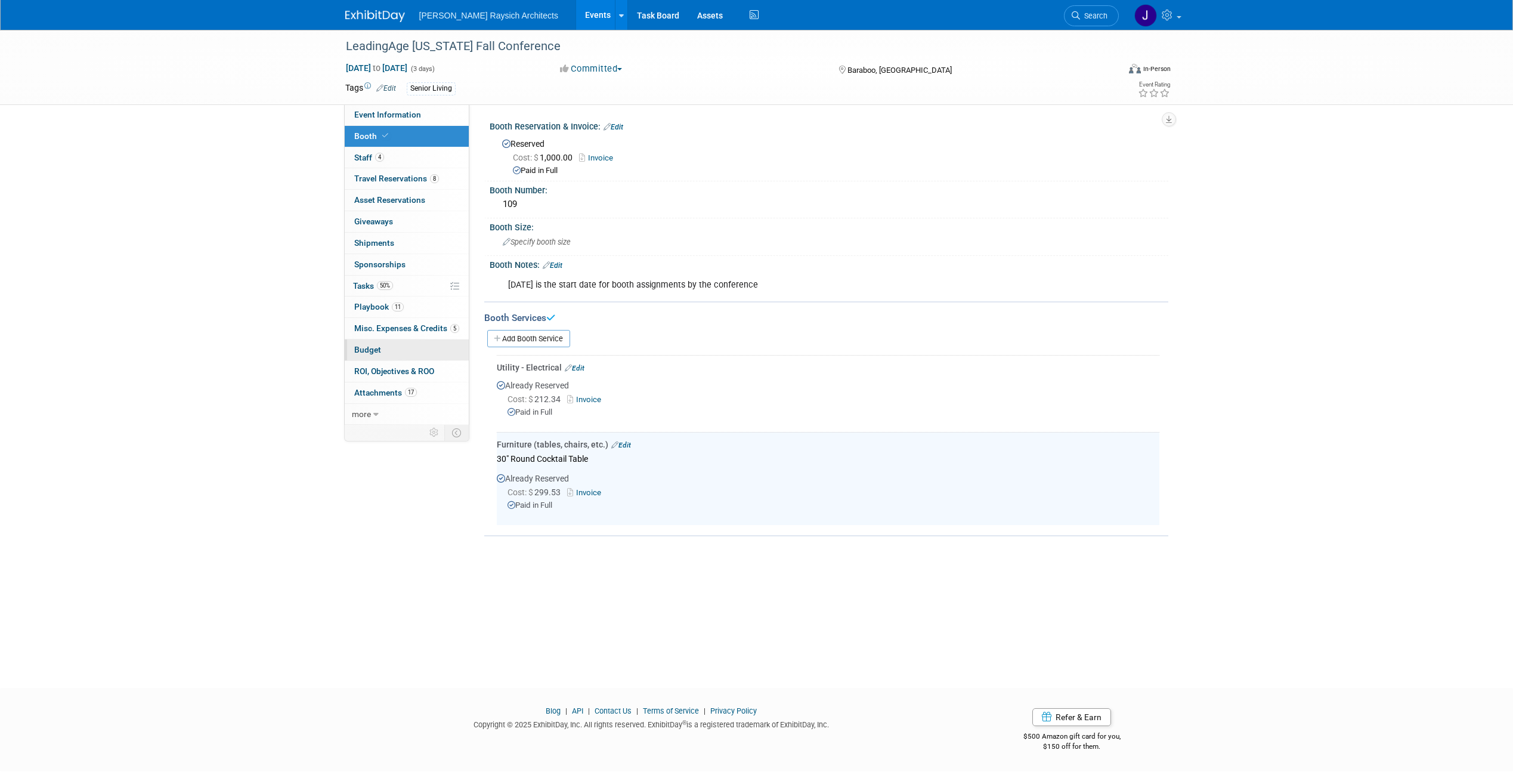
click at [394, 347] on link "Budget" at bounding box center [406, 350] width 124 height 21
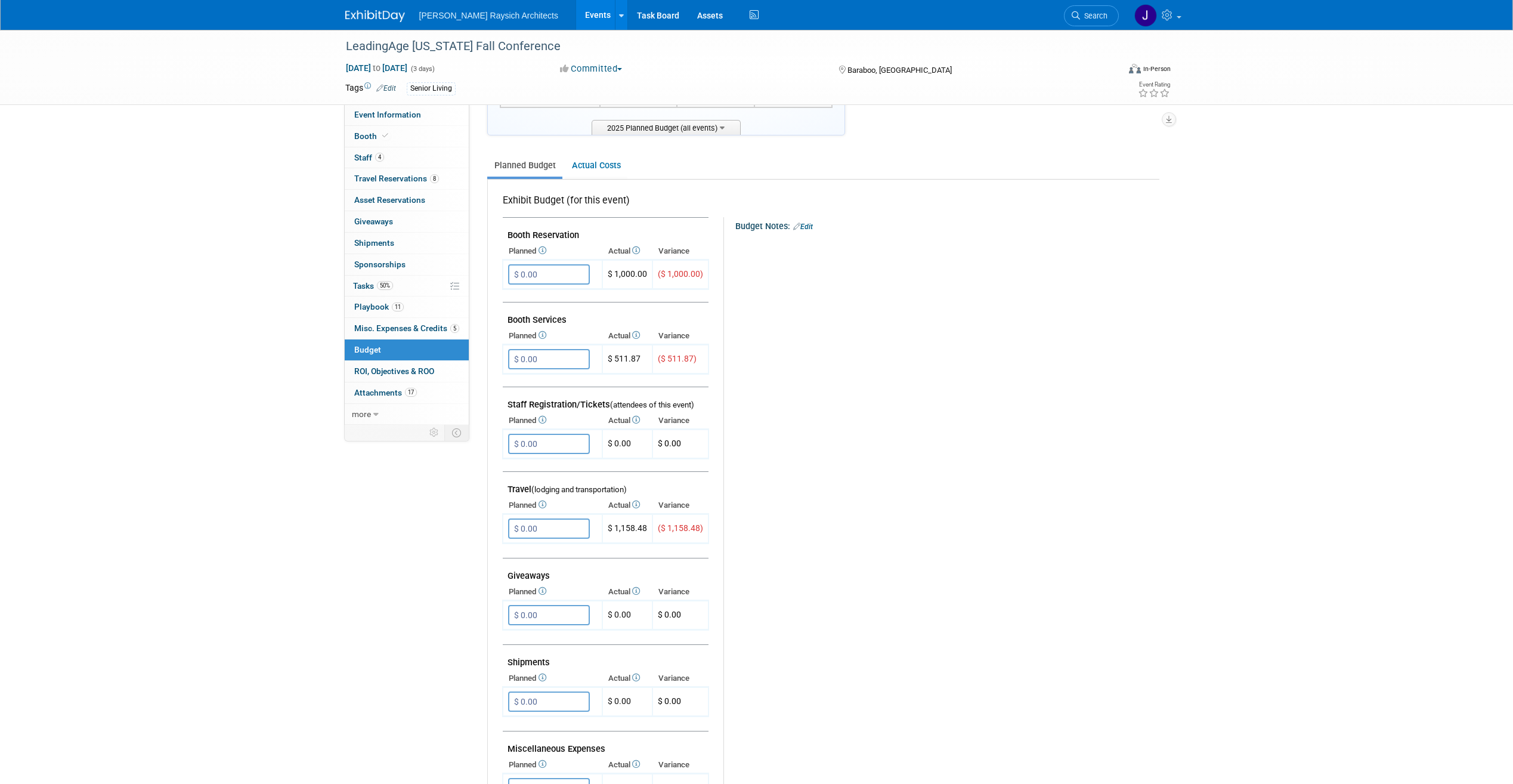
scroll to position [120, 0]
click at [401, 137] on link "Booth" at bounding box center [406, 136] width 124 height 21
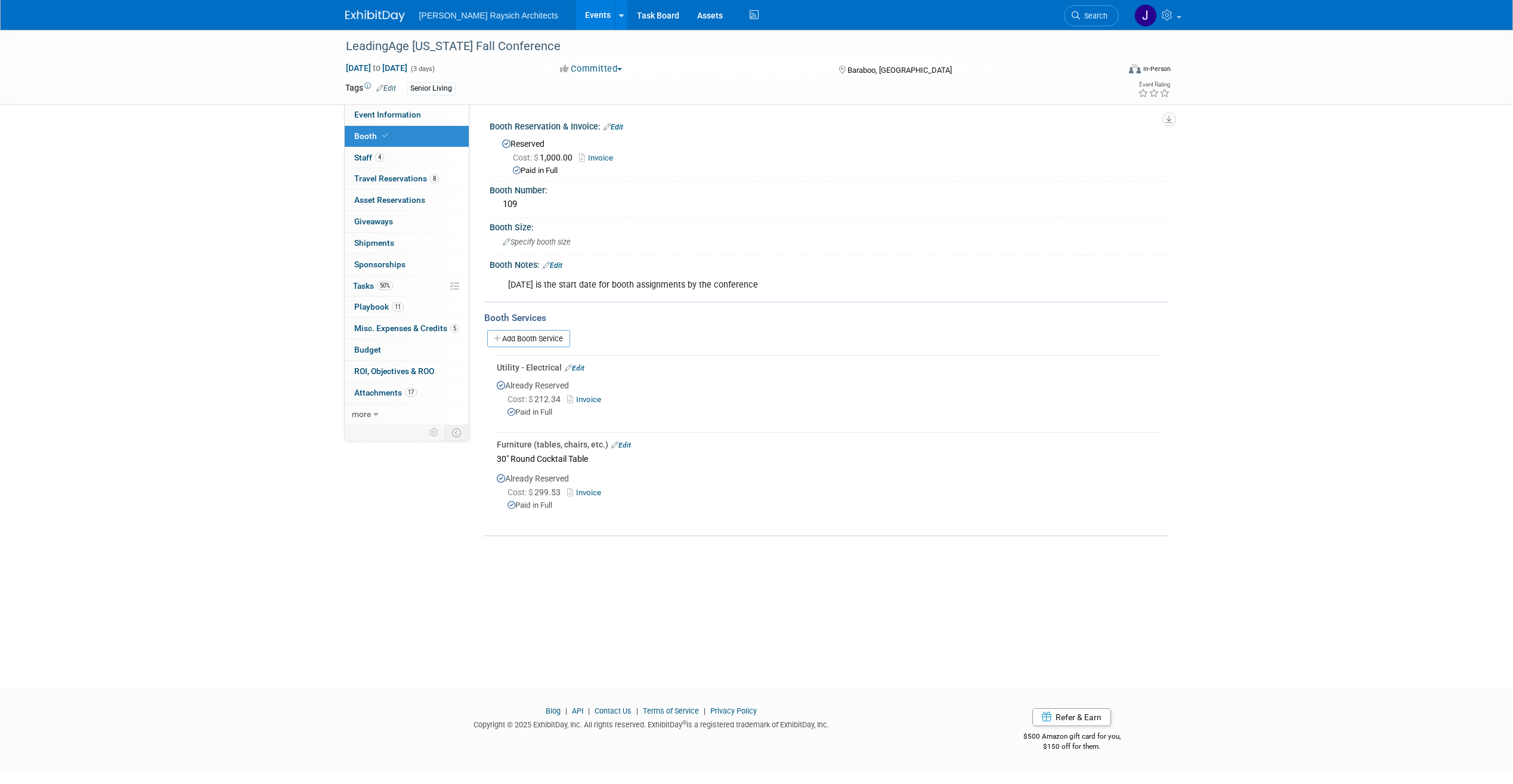
click at [579, 365] on link "Edit" at bounding box center [575, 368] width 20 height 9
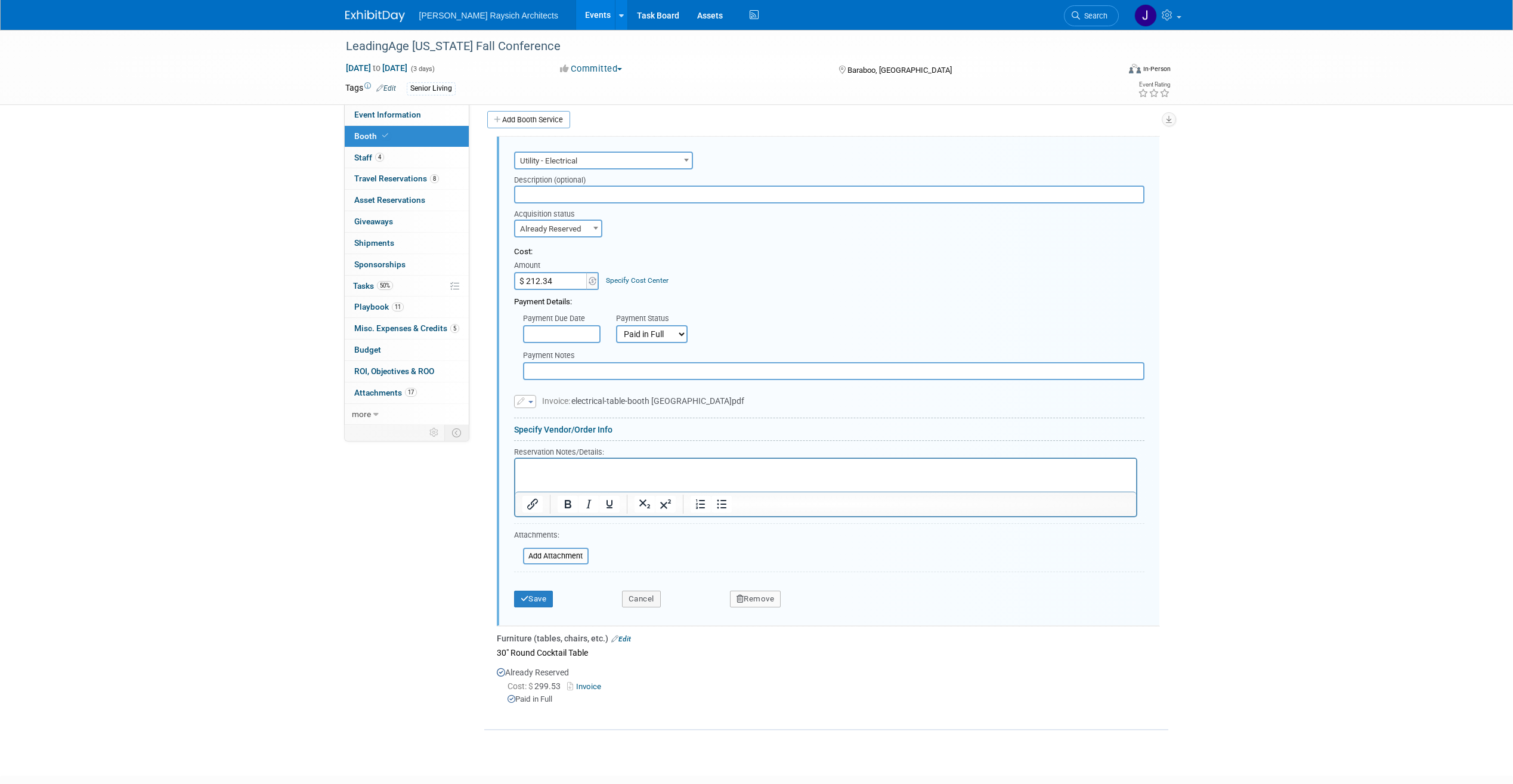
click at [557, 277] on input "$ 212.34" at bounding box center [551, 281] width 75 height 18
type input "$ 212.35"
click at [533, 603] on button "Save" at bounding box center [533, 598] width 39 height 16
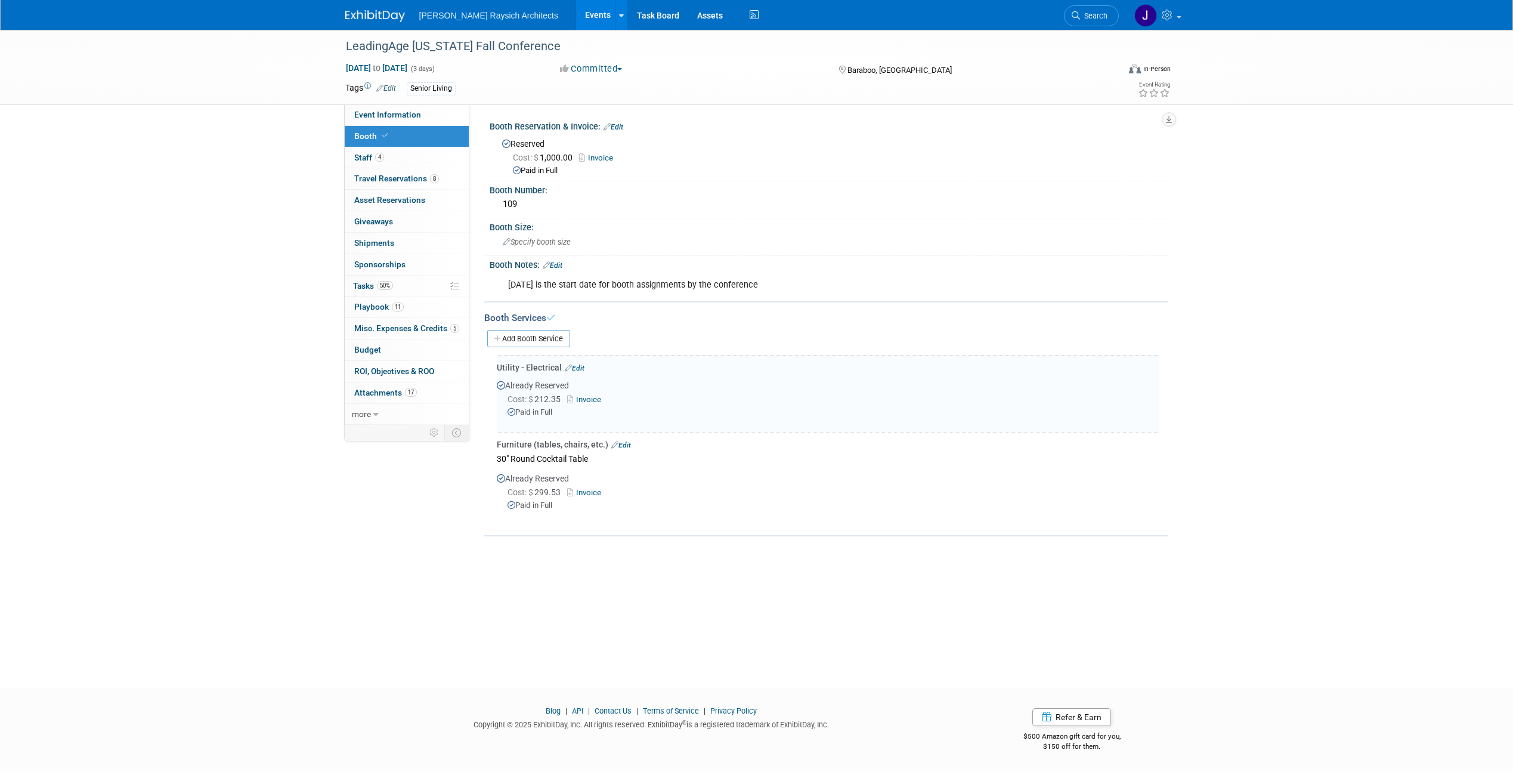
click at [629, 444] on link "Edit" at bounding box center [621, 445] width 20 height 9
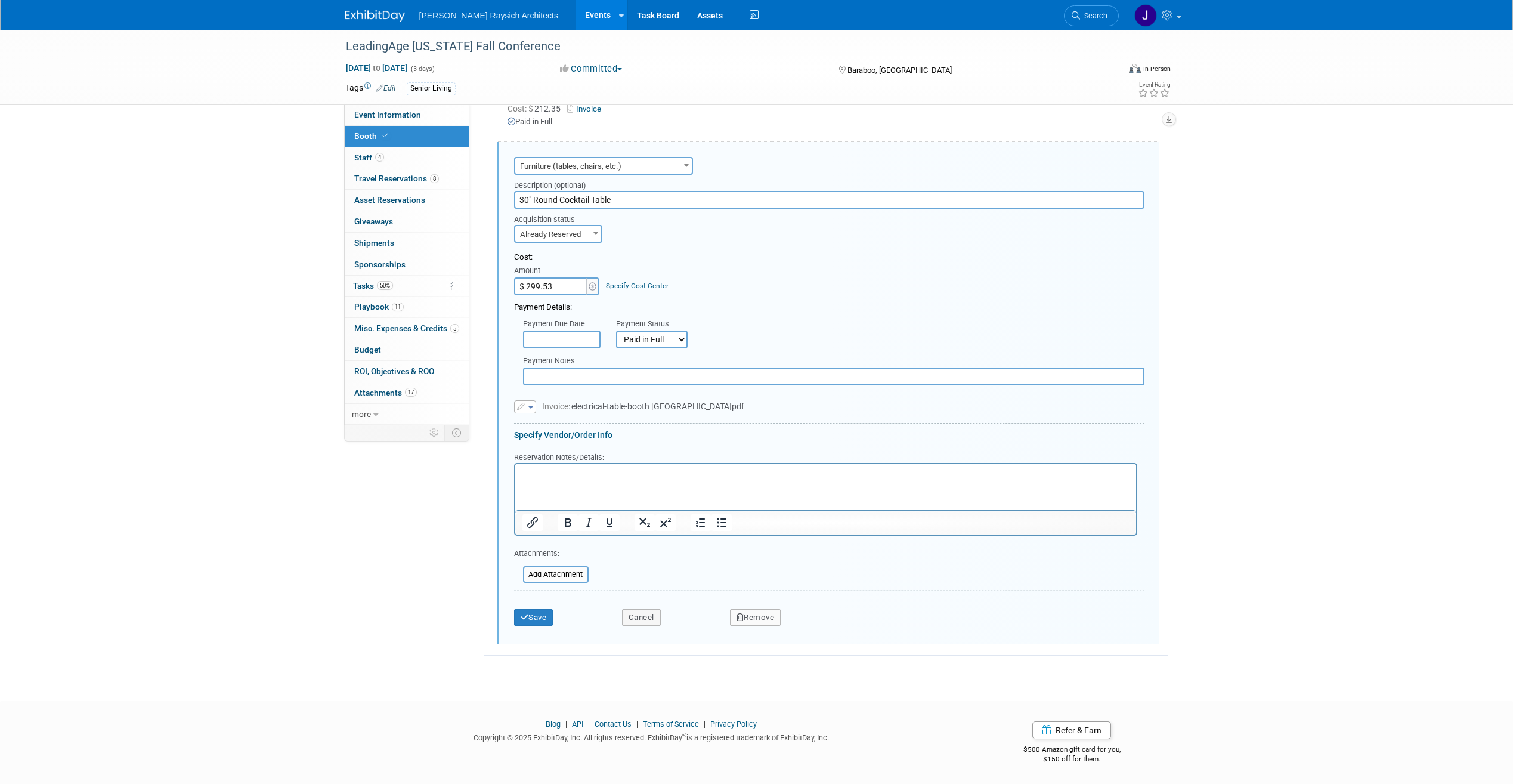
click at [568, 288] on input "$ 299.53" at bounding box center [551, 286] width 75 height 18
click at [558, 280] on input "$ 299.53" at bounding box center [551, 286] width 75 height 18
type input "$ 299.54"
click at [541, 614] on button "Save" at bounding box center [533, 617] width 39 height 16
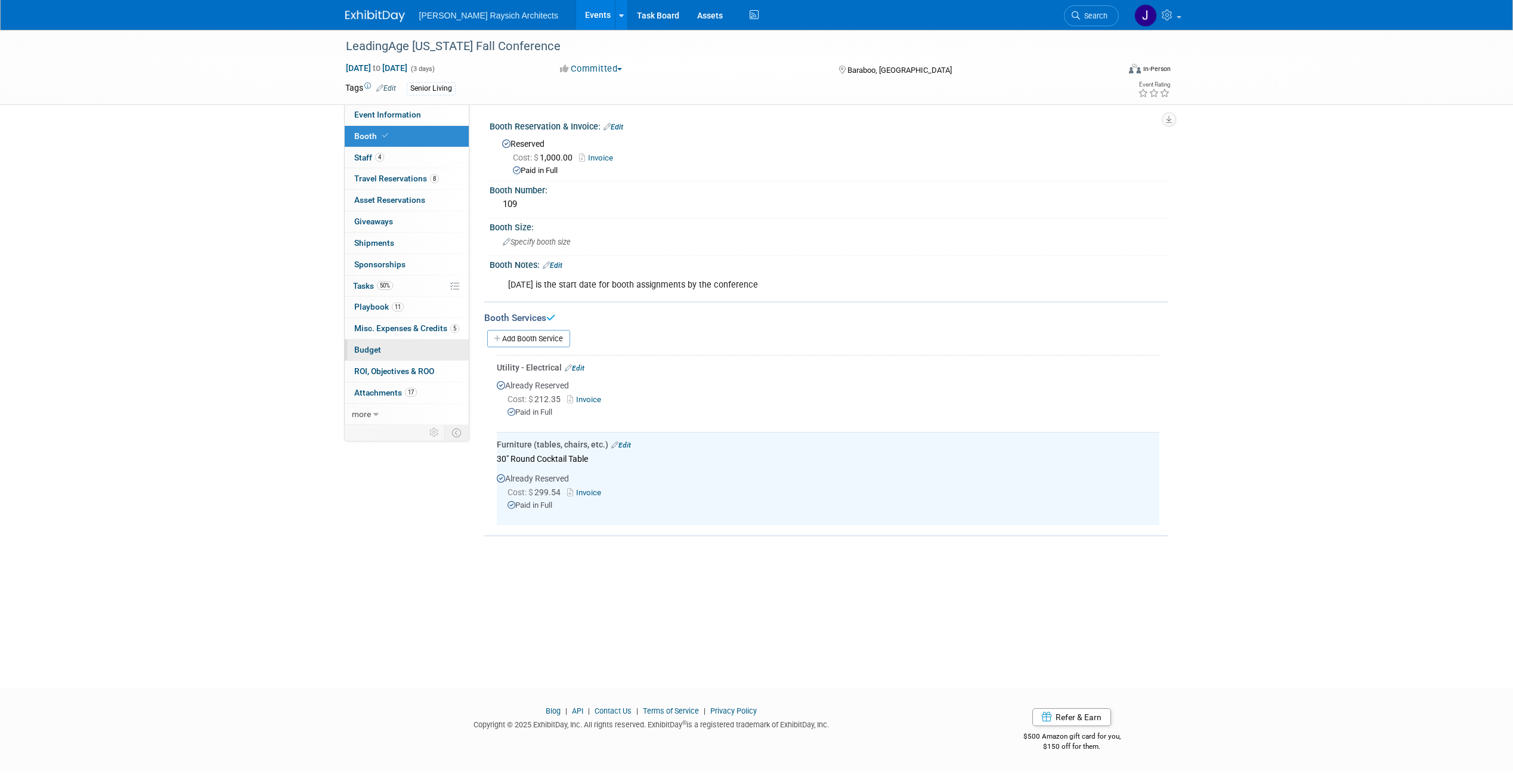
click at [398, 349] on link "Budget" at bounding box center [406, 350] width 124 height 21
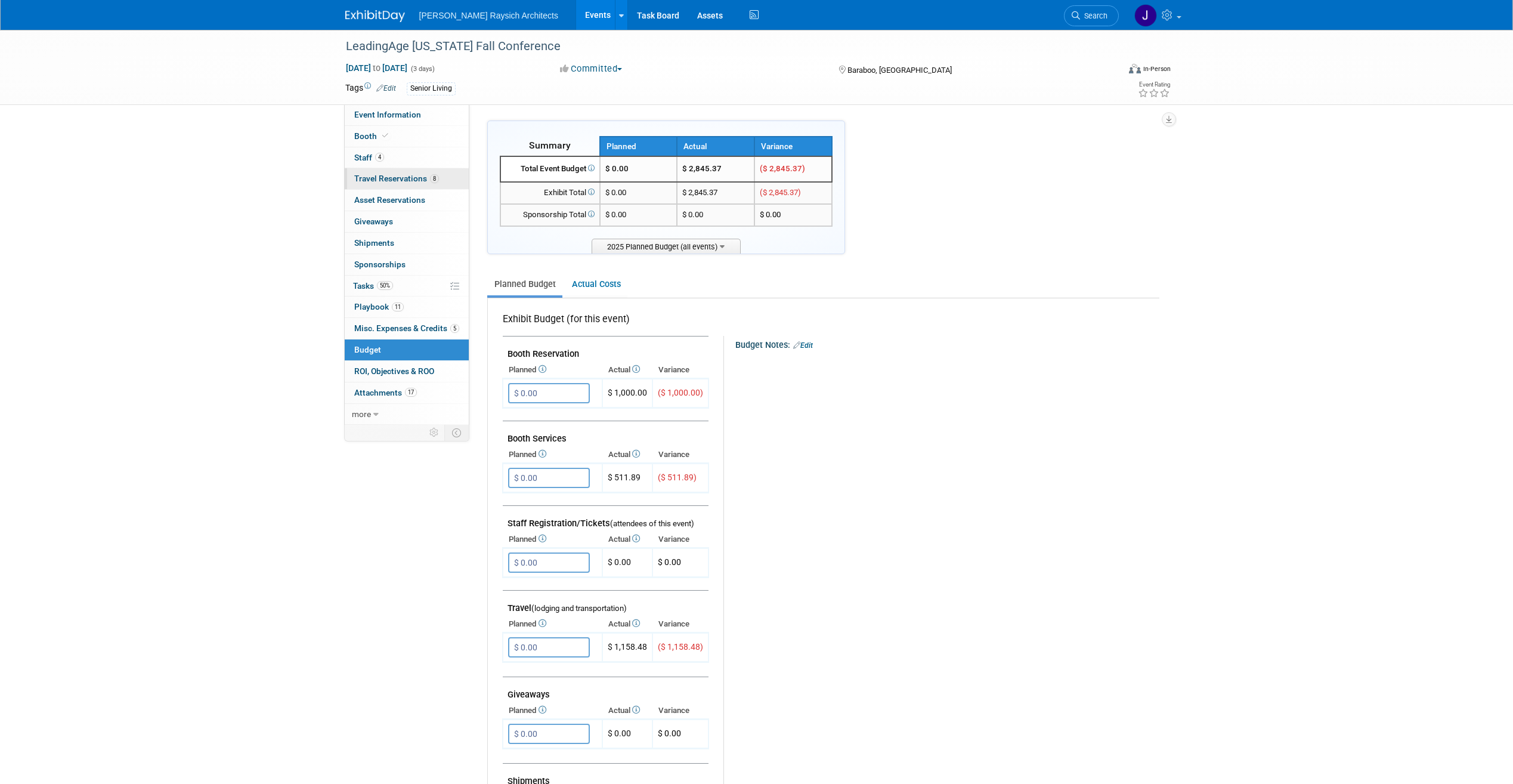
click at [387, 185] on link "8 Travel Reservations 8" at bounding box center [406, 178] width 124 height 21
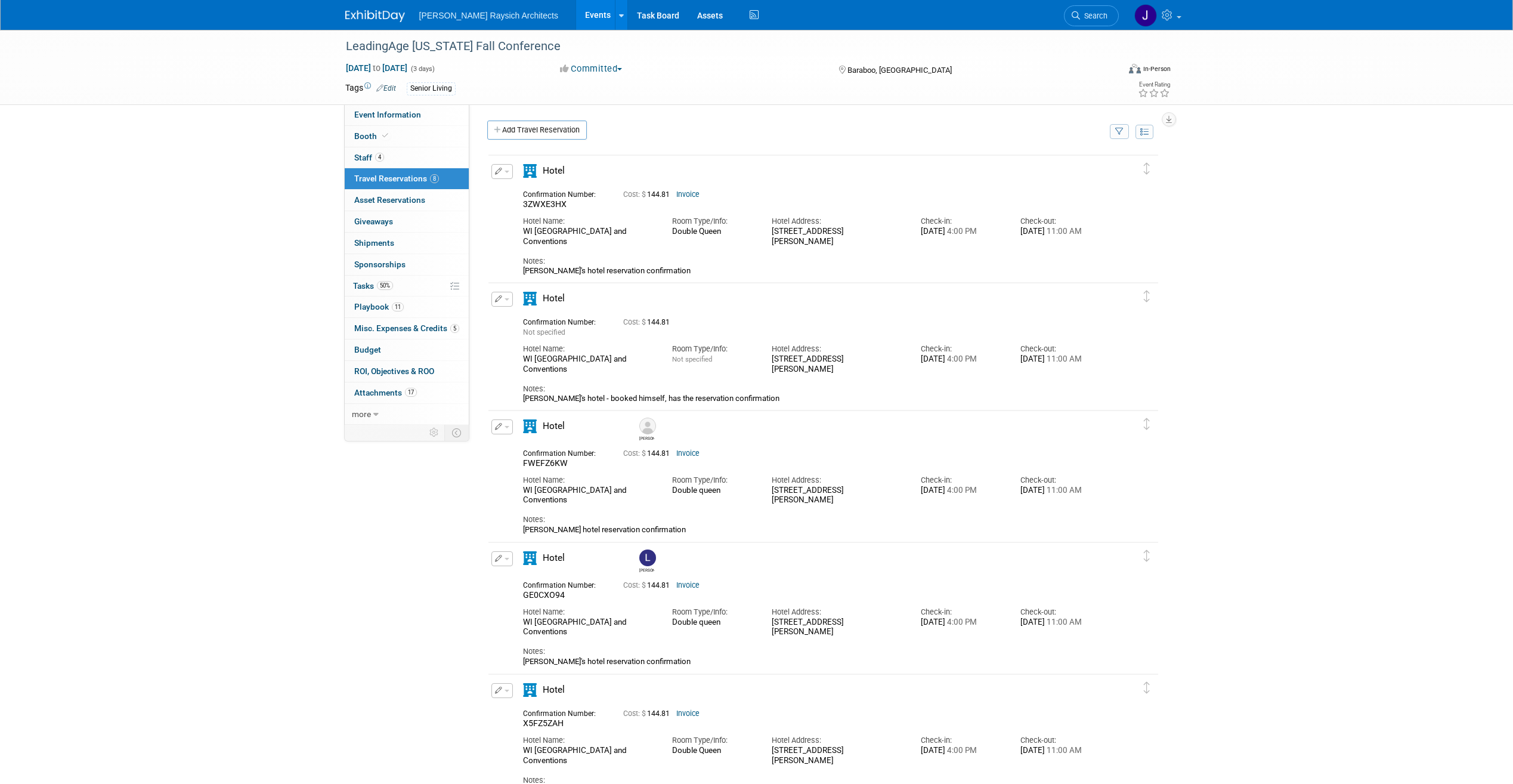
click at [698, 196] on link "Invoice" at bounding box center [688, 195] width 23 height 9
drag, startPoint x: 567, startPoint y: 204, endPoint x: 513, endPoint y: 206, distance: 54.0
click at [513, 206] on div "Edit Reservation 3ZWXE3HX" at bounding box center [815, 219] width 652 height 112
copy span "3ZWXE3HX"
click at [793, 96] on div "Tags Edit Senior Living" at bounding box center [688, 88] width 685 height 18
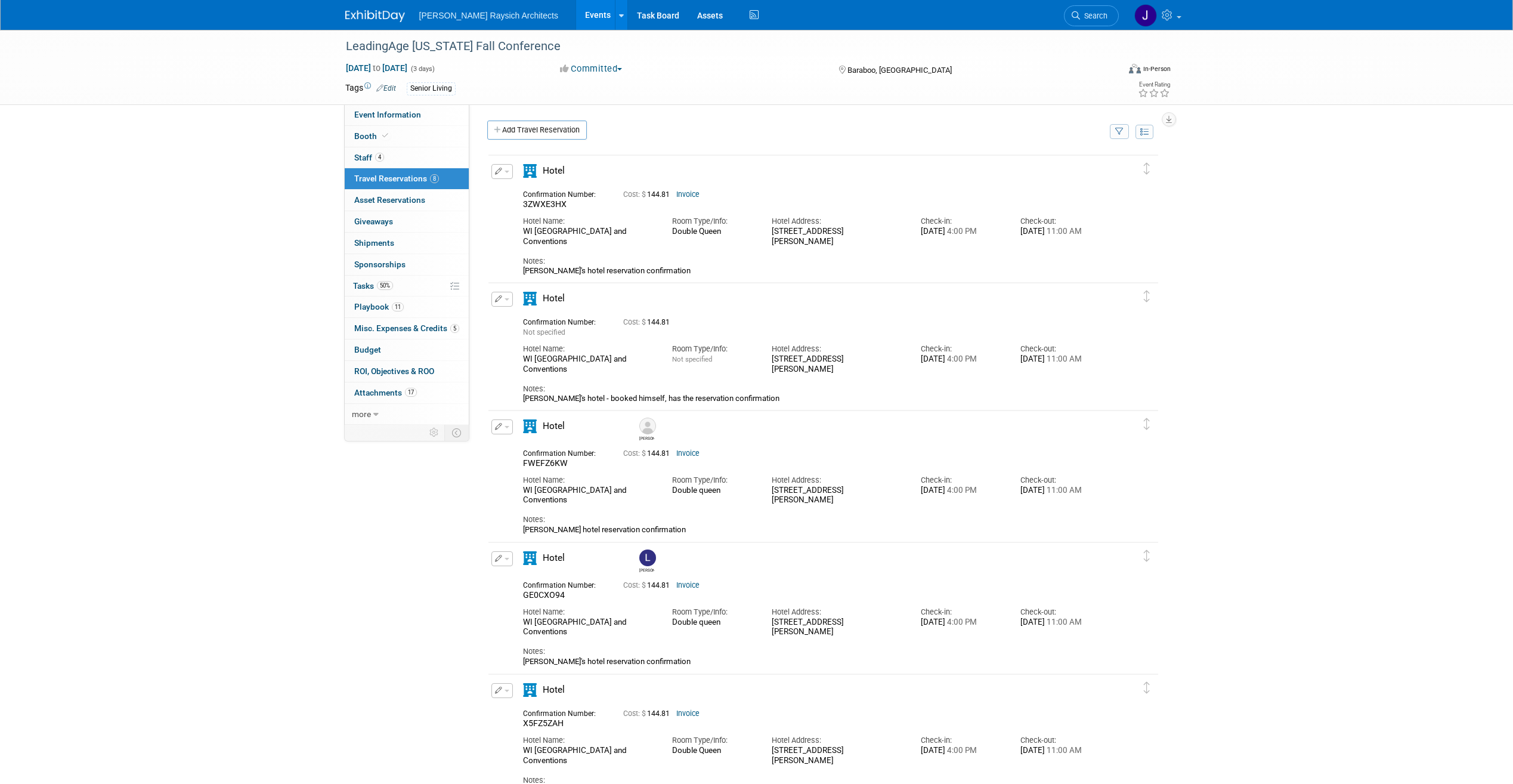
scroll to position [60, 0]
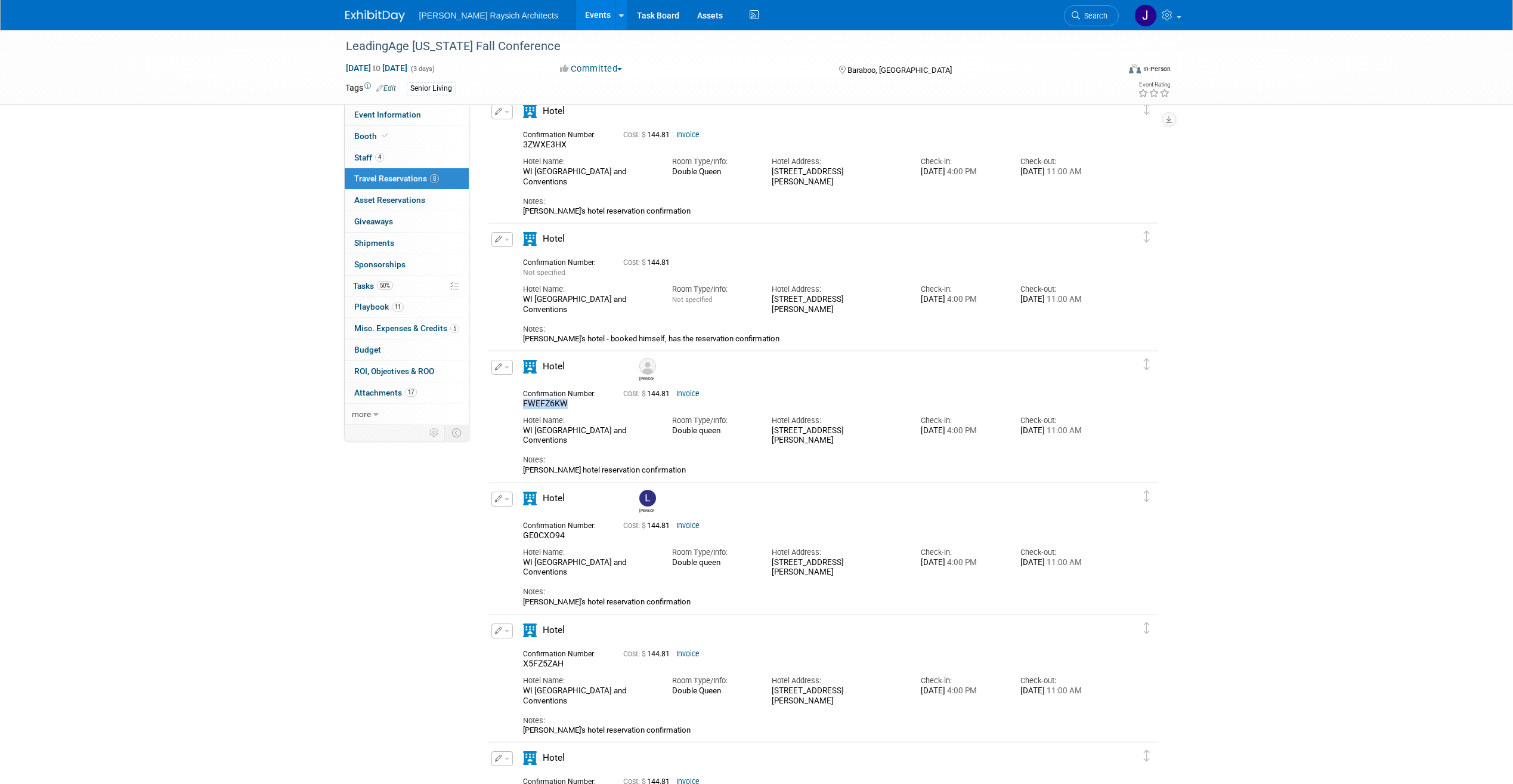
drag, startPoint x: 566, startPoint y: 402, endPoint x: 520, endPoint y: 403, distance: 46.0
click at [520, 403] on div "Confirmation Number: FWEFZ6KW" at bounding box center [564, 397] width 101 height 23
copy span "FWEFZ6KW"
click at [196, 546] on div "LeadingAge [US_STATE] Fall Conference [DATE] to [DATE] (3 days) [DATE] to [DATE…" at bounding box center [756, 561] width 1513 height 1182
drag, startPoint x: 569, startPoint y: 145, endPoint x: 520, endPoint y: 143, distance: 49.0
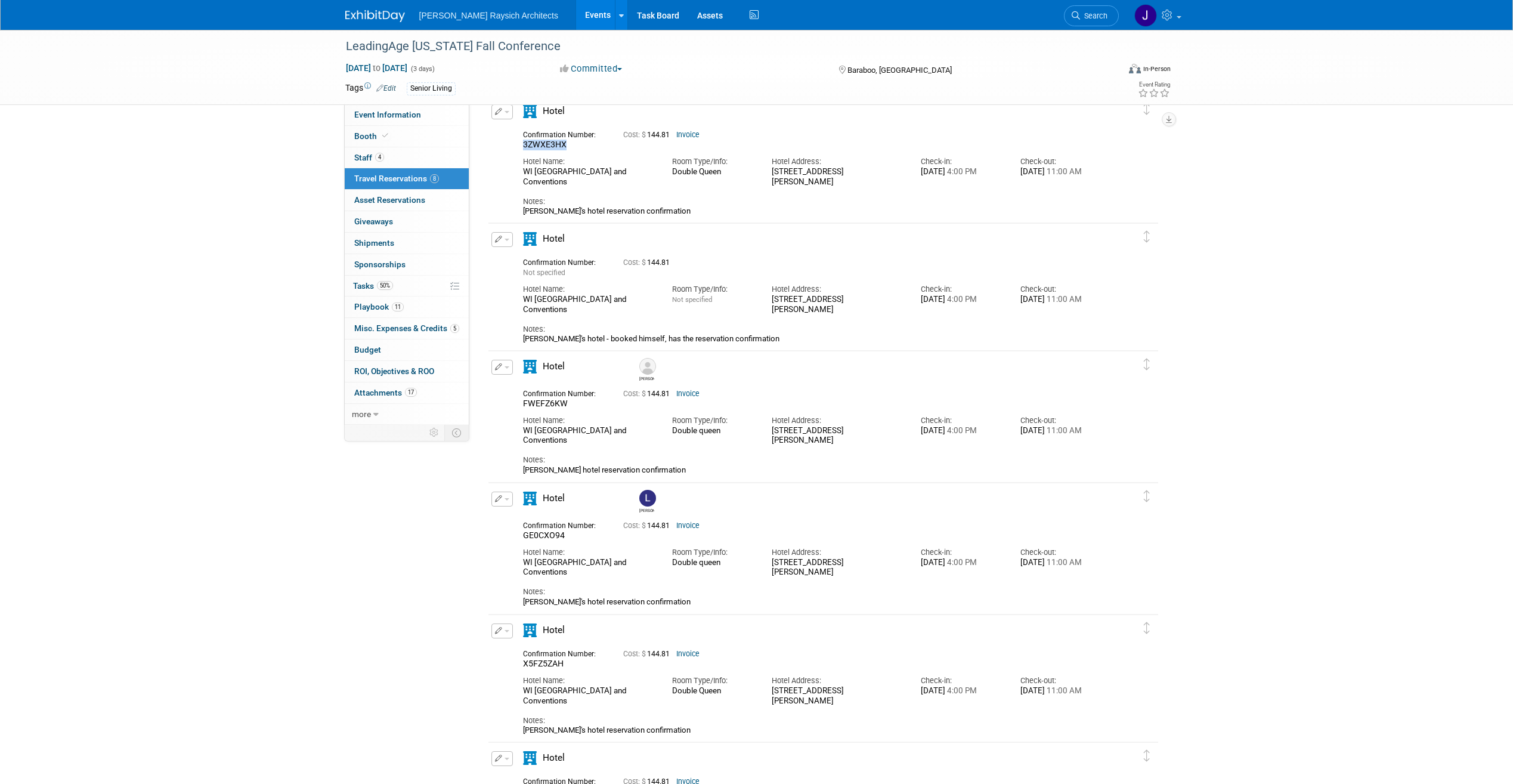
click at [520, 143] on div "Confirmation Number: 3ZWXE3HX" at bounding box center [564, 139] width 101 height 23
copy span "3ZWXE3HX"
click at [393, 514] on div "Event Information Event Info Booth Booth 4 Staff 4 Staff 8 Travel Reservations …" at bounding box center [756, 549] width 841 height 1158
click at [690, 393] on link "Invoice" at bounding box center [688, 394] width 23 height 9
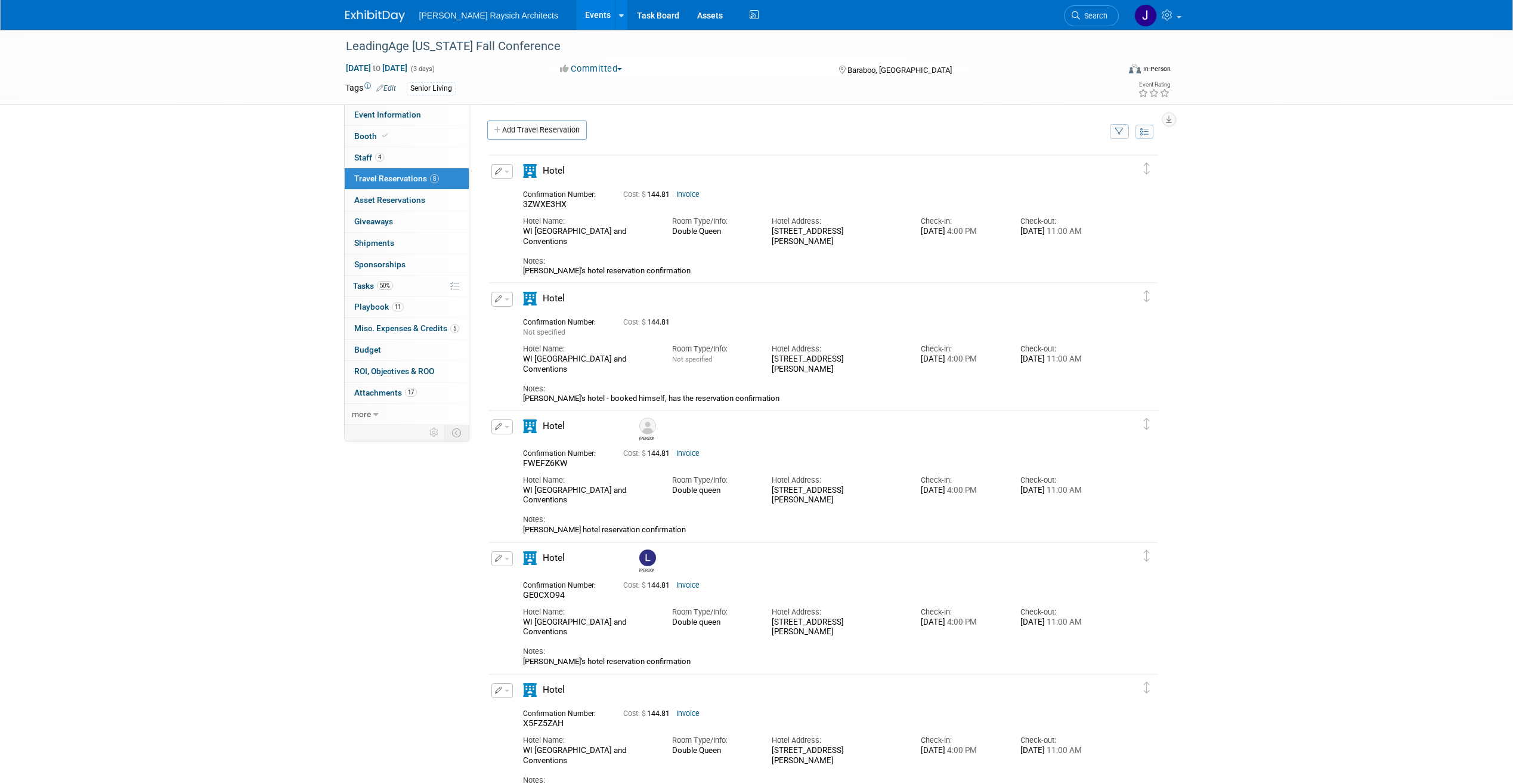
click at [685, 194] on link "Invoice" at bounding box center [688, 195] width 23 height 9
click at [693, 194] on link "Invoice" at bounding box center [688, 195] width 23 height 9
click at [690, 583] on link "Invoice" at bounding box center [688, 585] width 23 height 9
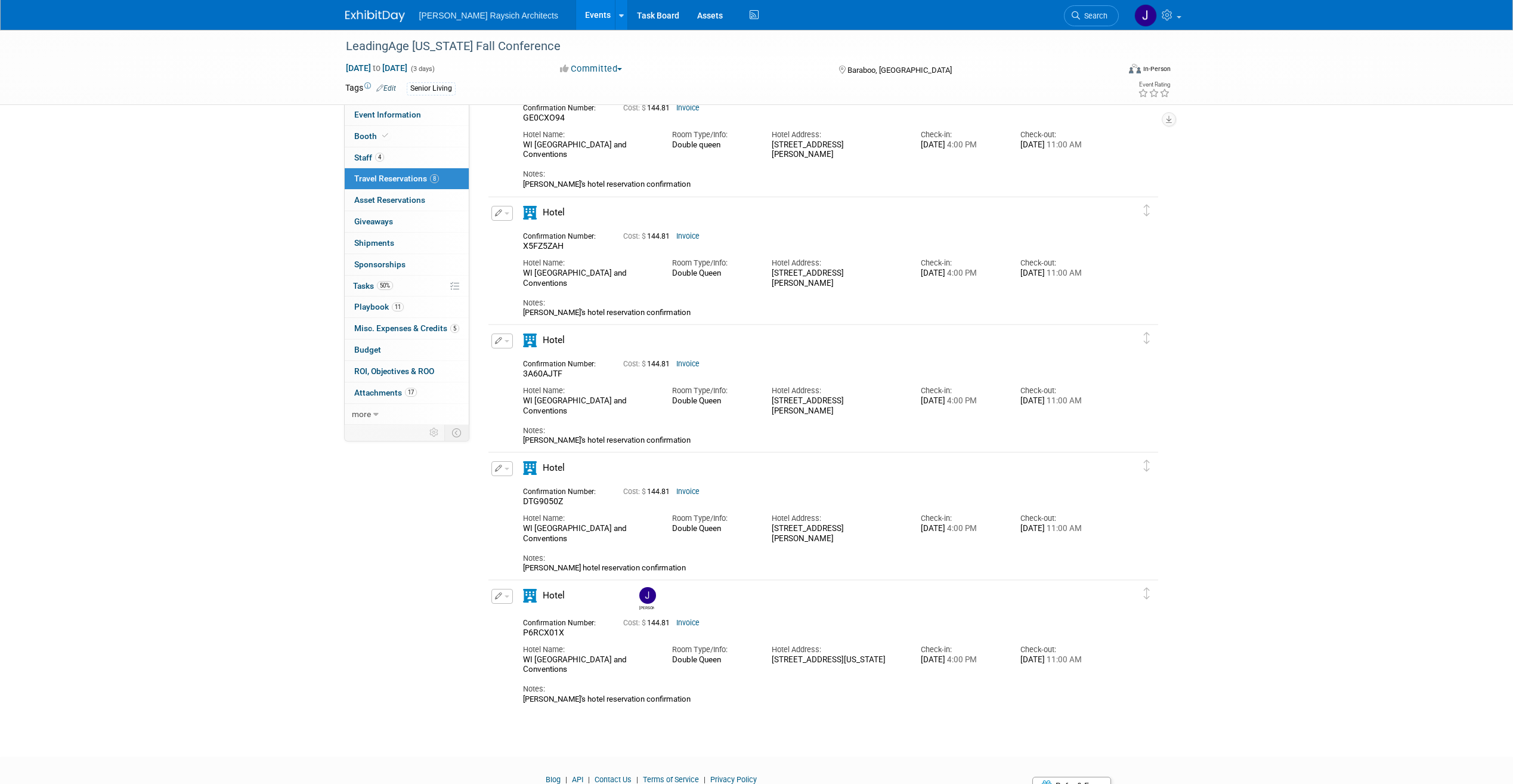
scroll to position [535, 0]
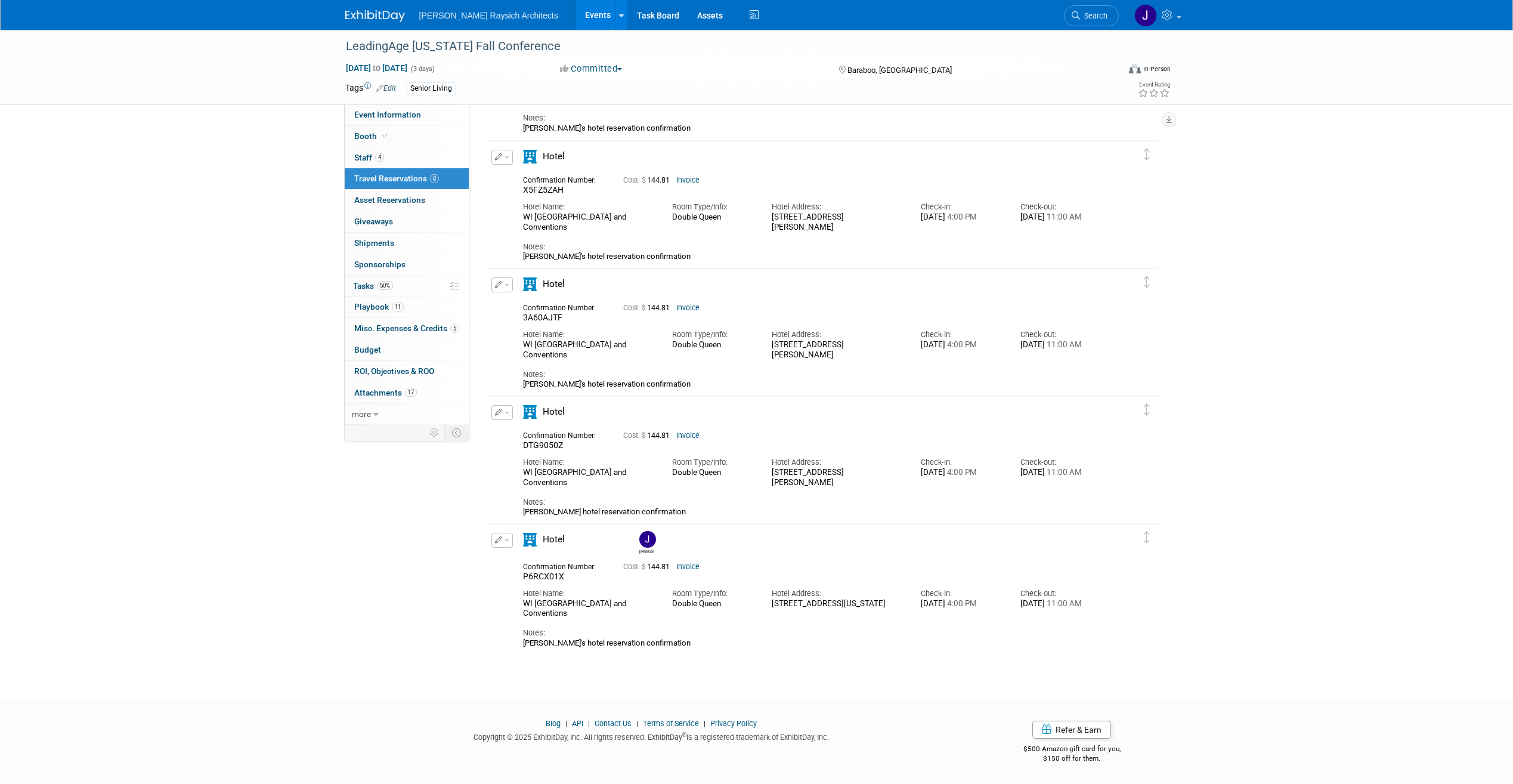
click at [695, 433] on link "Invoice" at bounding box center [688, 436] width 23 height 9
click at [694, 567] on link "Invoice" at bounding box center [688, 567] width 23 height 9
click at [690, 437] on link "Invoice" at bounding box center [688, 436] width 23 height 9
click at [689, 304] on link "Invoice" at bounding box center [688, 308] width 23 height 9
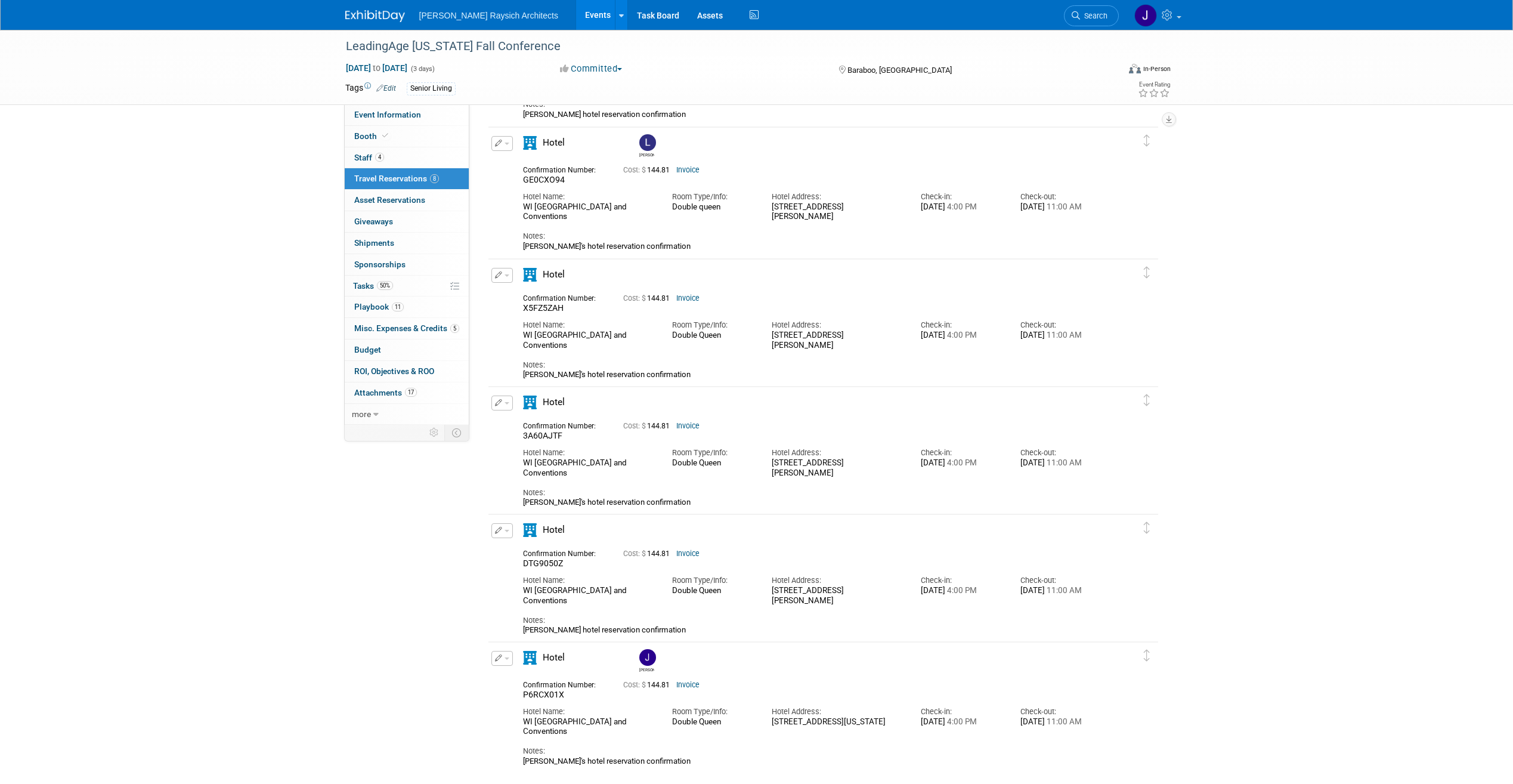
scroll to position [355, 0]
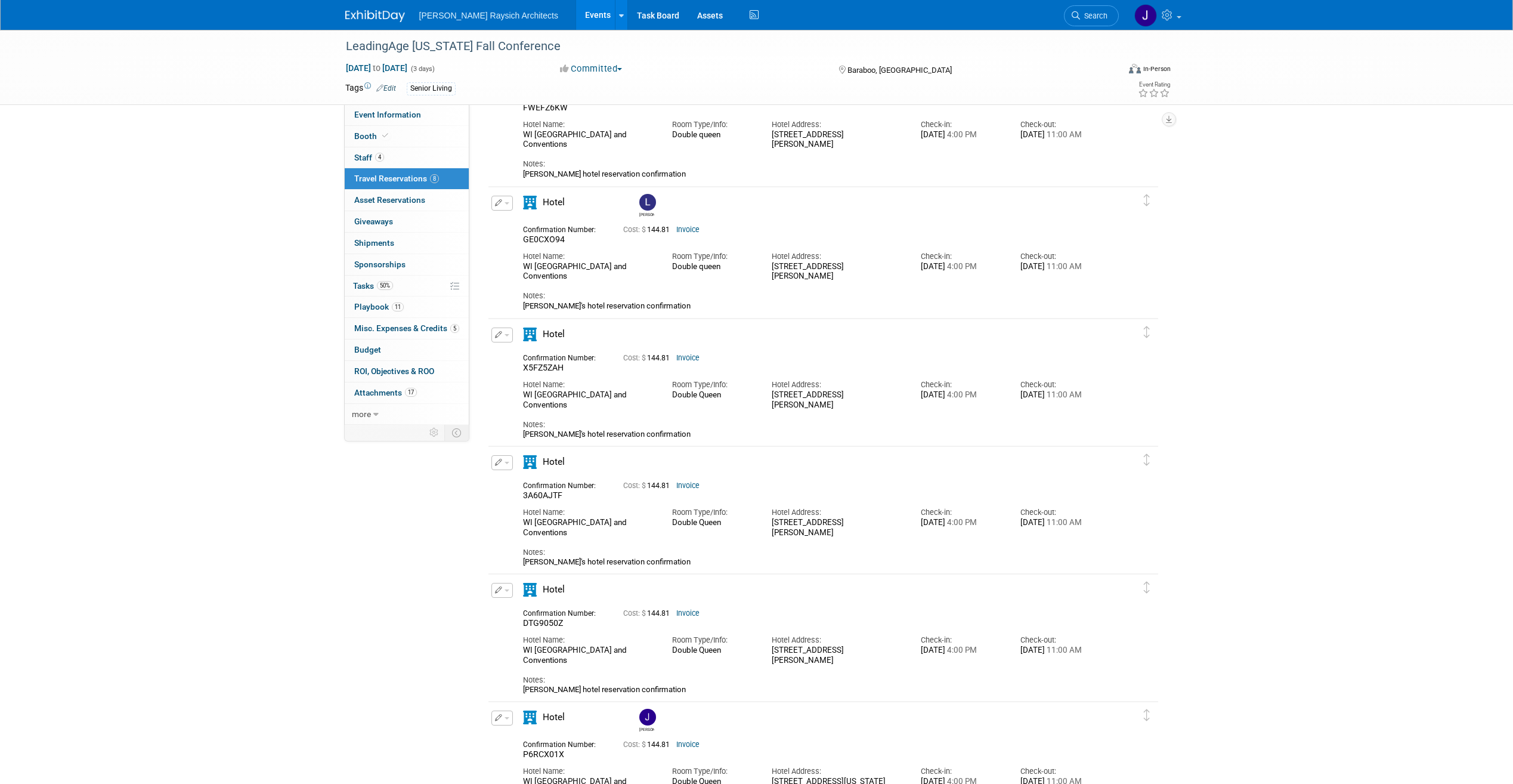
click at [685, 360] on link "Invoice" at bounding box center [688, 358] width 23 height 9
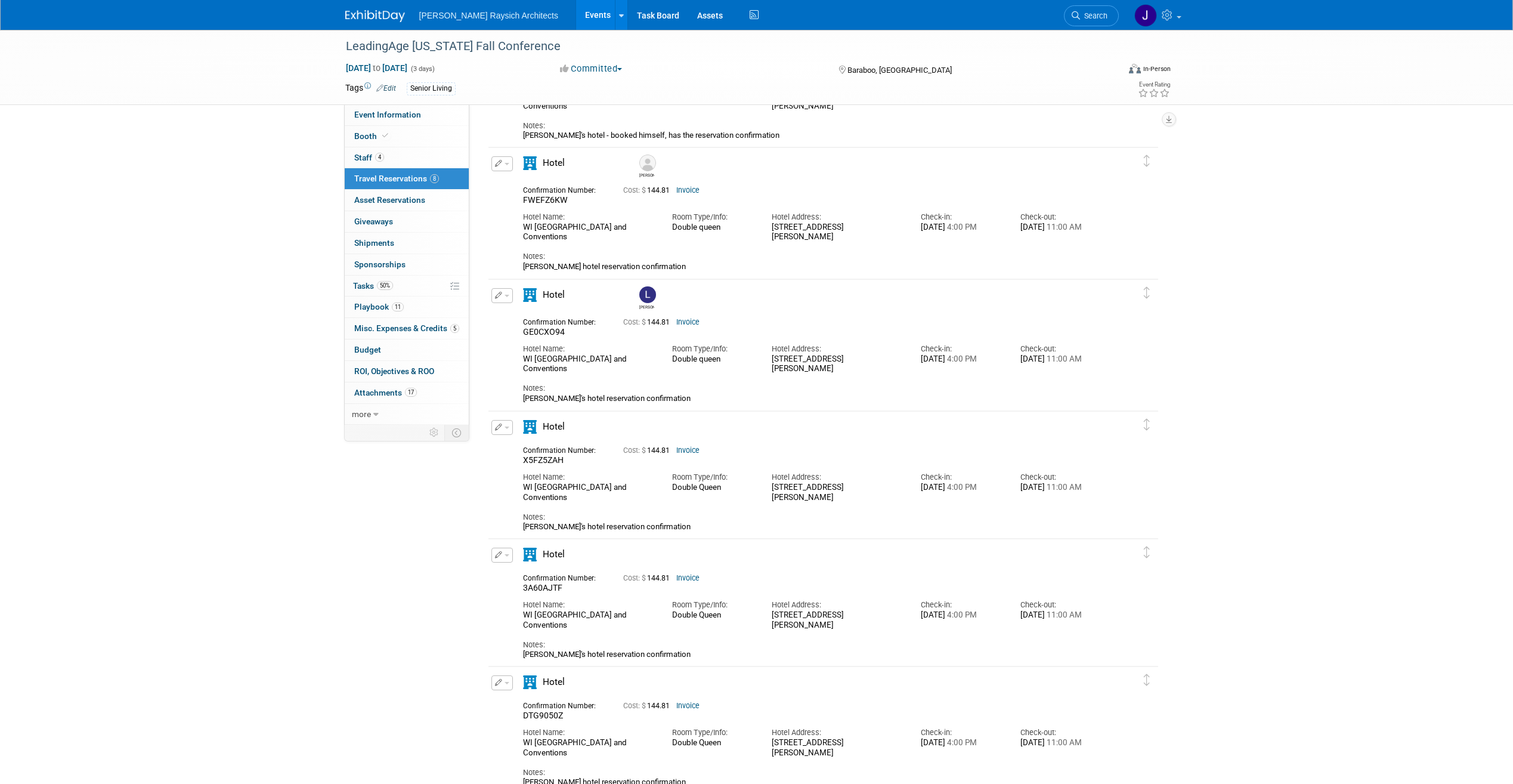
scroll to position [236, 0]
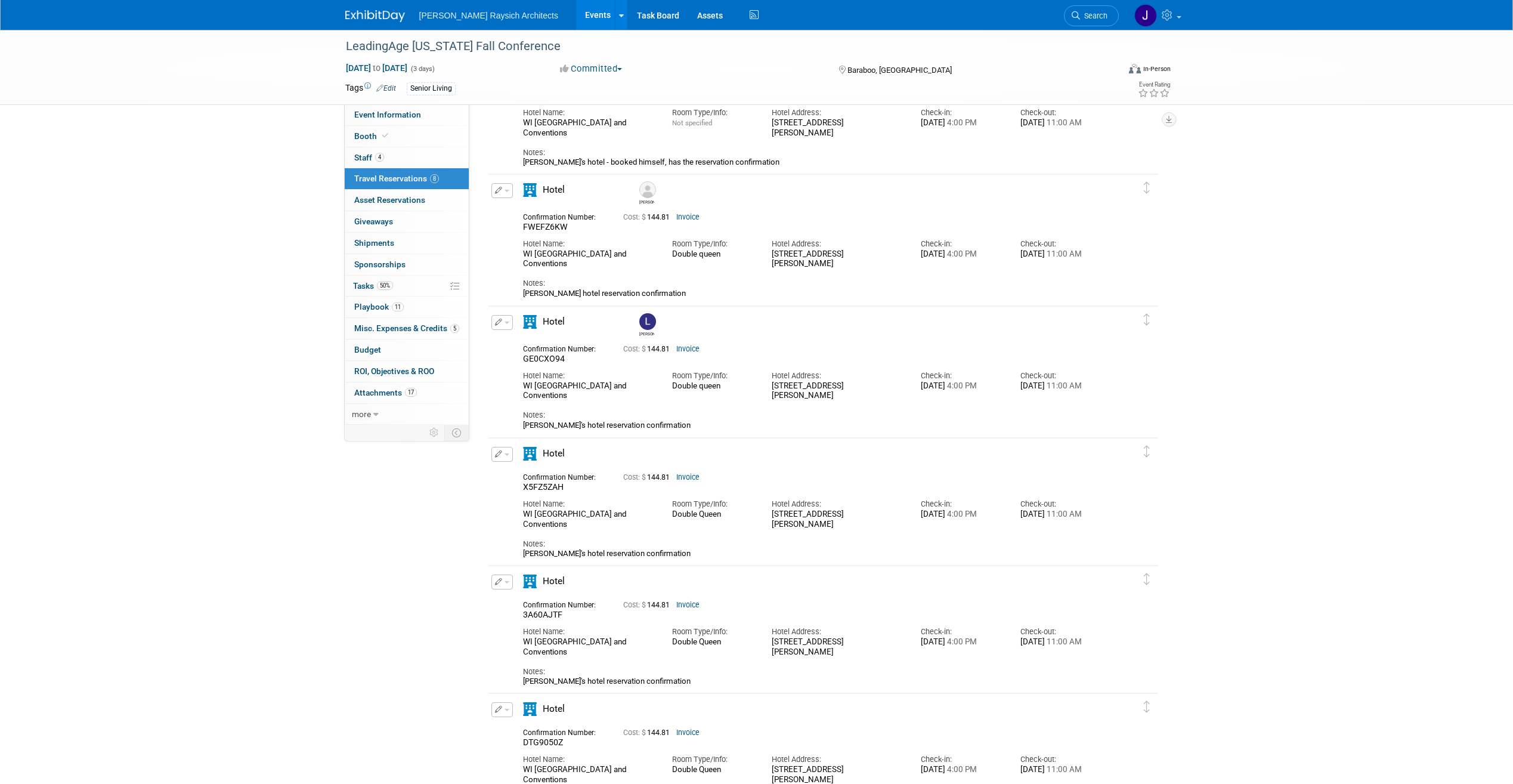
click at [685, 344] on div "Cost: $ 144.81 Invoice" at bounding box center [838, 347] width 430 height 12
click at [688, 347] on link "Invoice" at bounding box center [688, 349] width 23 height 9
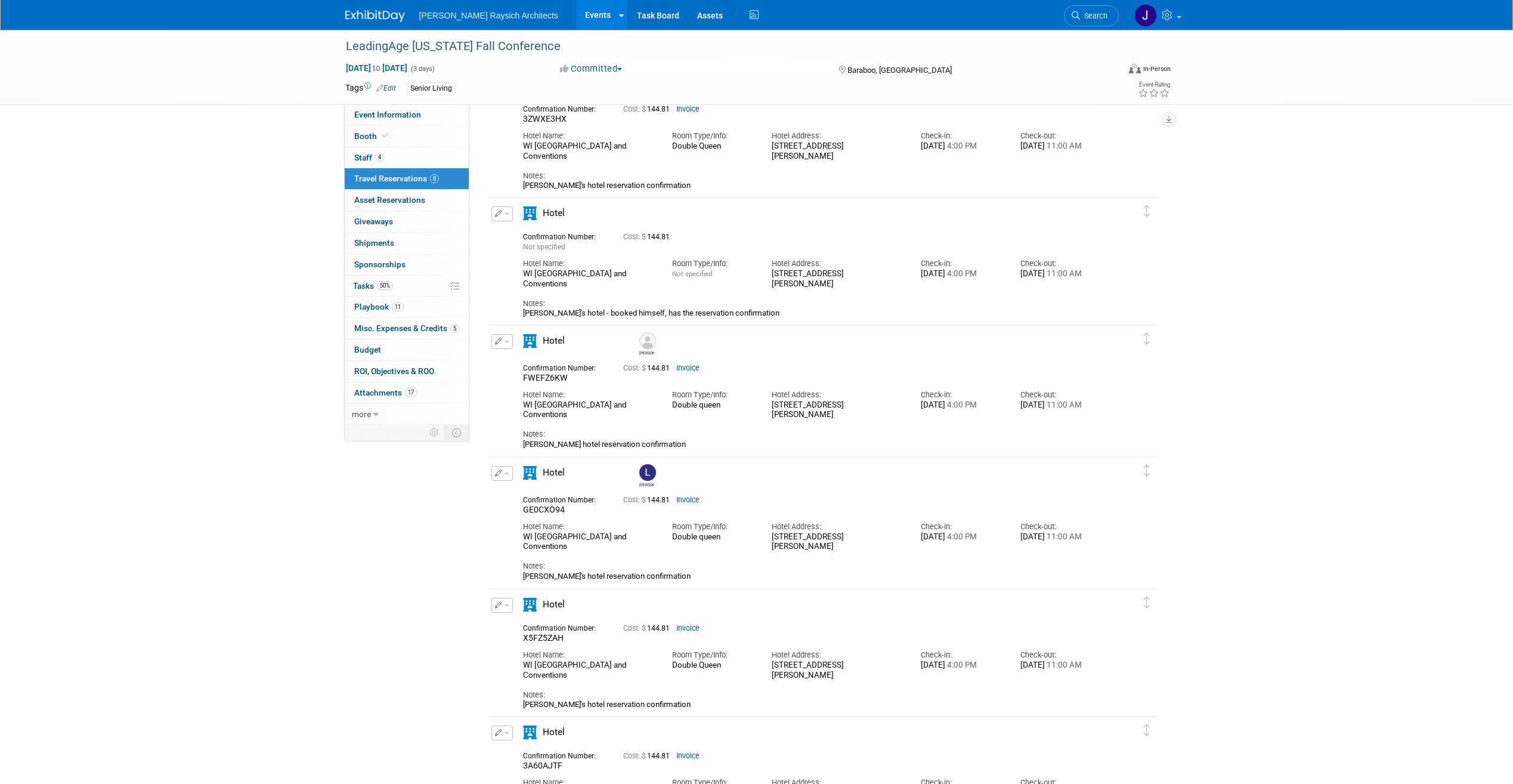
scroll to position [57, 0]
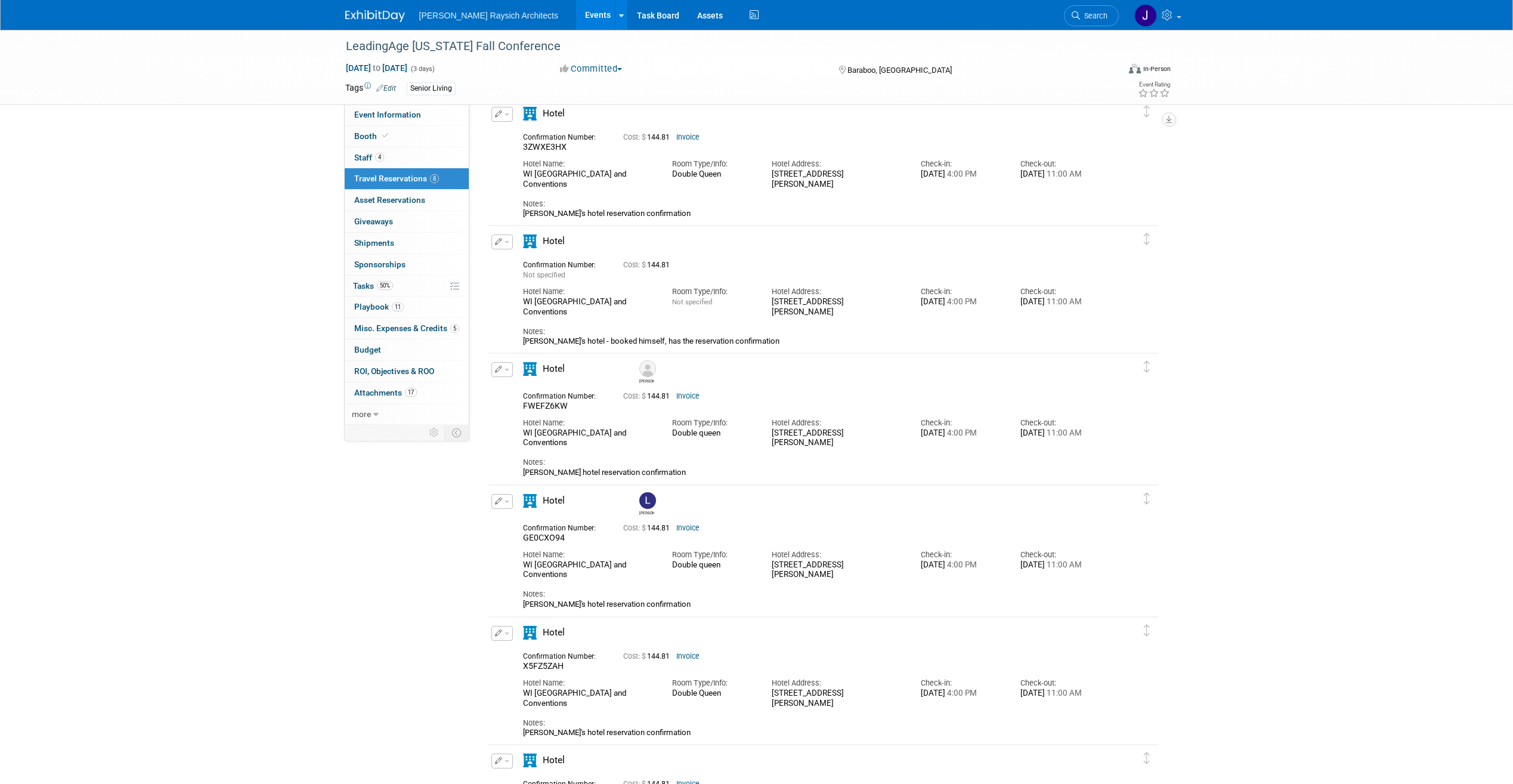
click at [692, 397] on link "Invoice" at bounding box center [688, 396] width 23 height 9
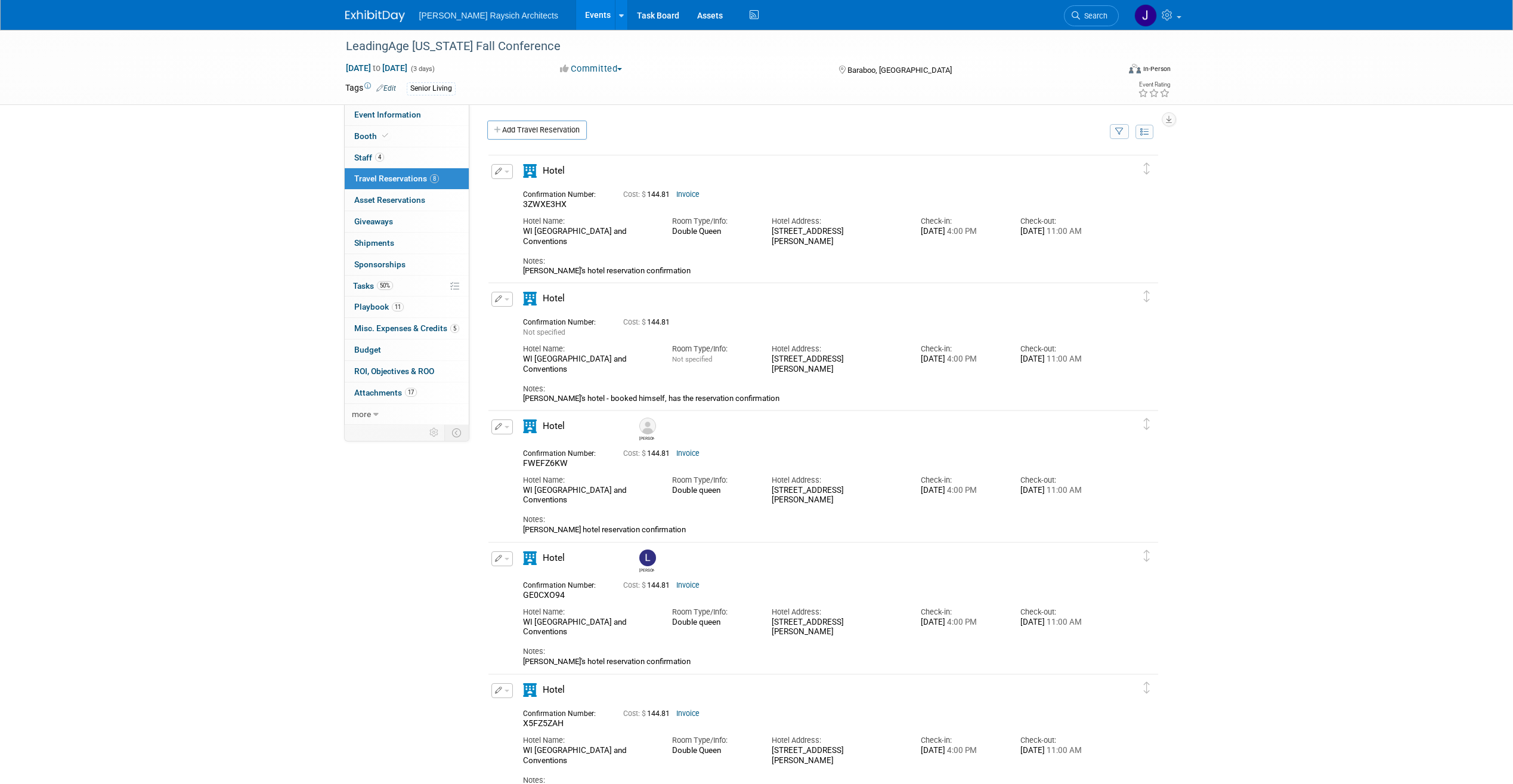
click at [694, 192] on link "Invoice" at bounding box center [688, 195] width 23 height 9
